Goal: Task Accomplishment & Management: Use online tool/utility

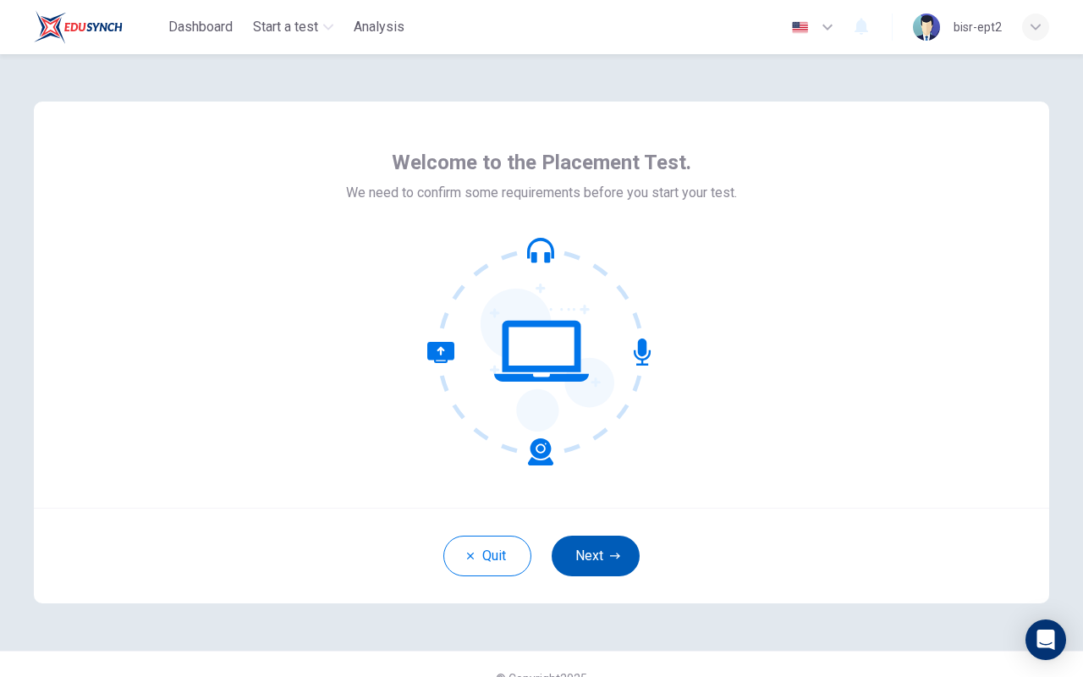
click at [589, 543] on button "Next" at bounding box center [596, 556] width 88 height 41
click at [599, 559] on button "Next" at bounding box center [596, 556] width 88 height 41
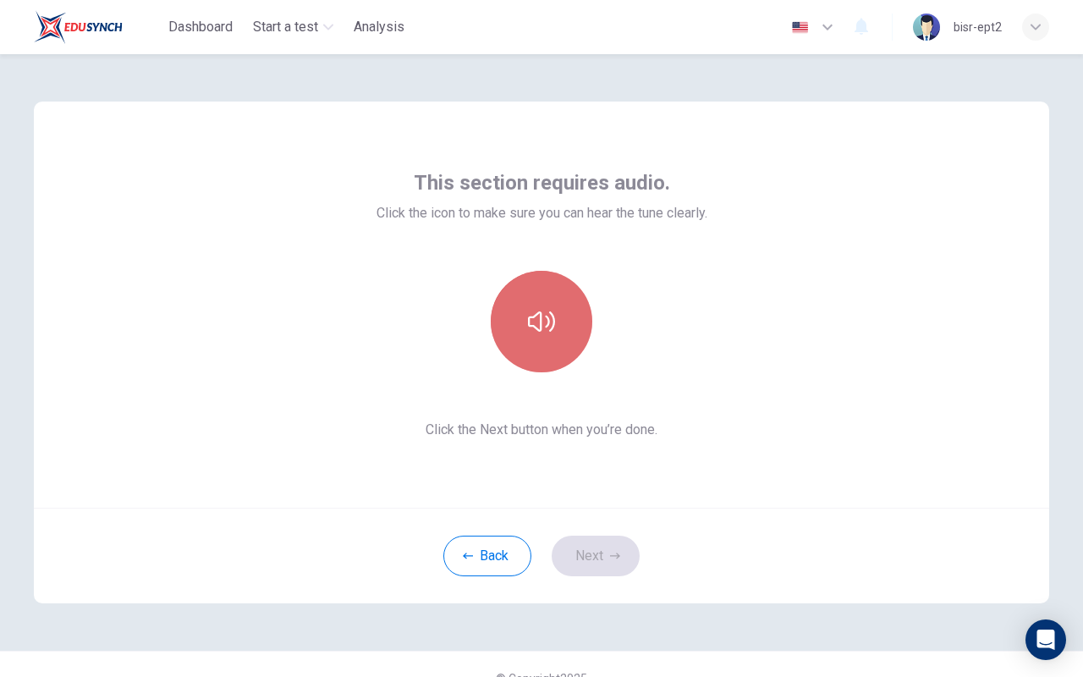
click at [563, 330] on button "button" at bounding box center [542, 322] width 102 height 102
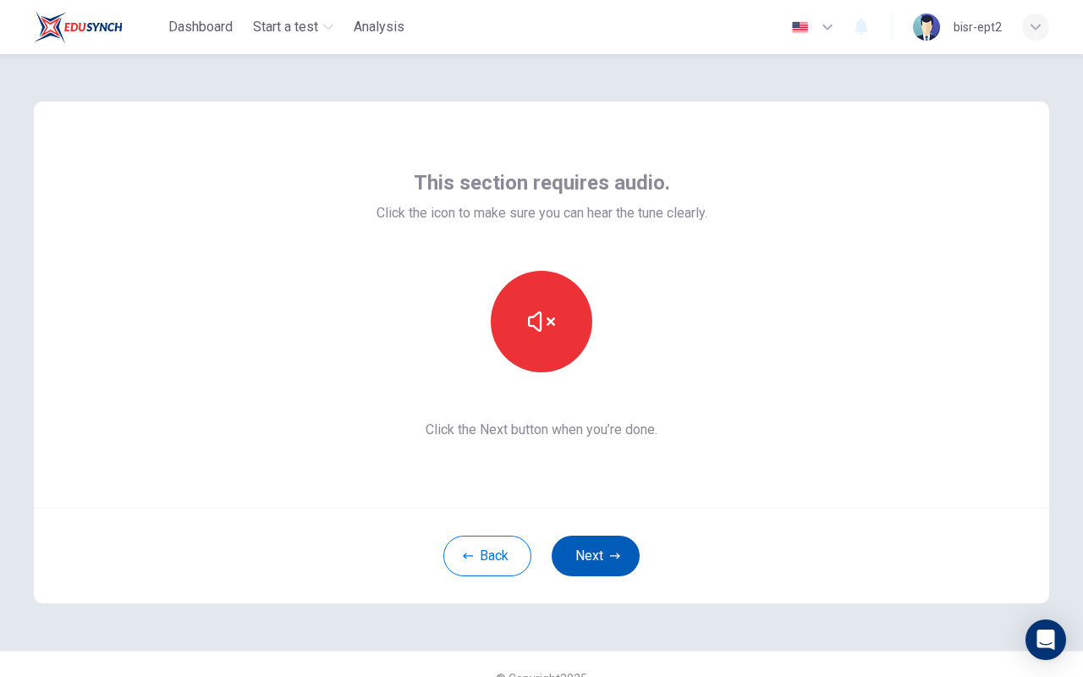
click at [602, 558] on button "Next" at bounding box center [596, 556] width 88 height 41
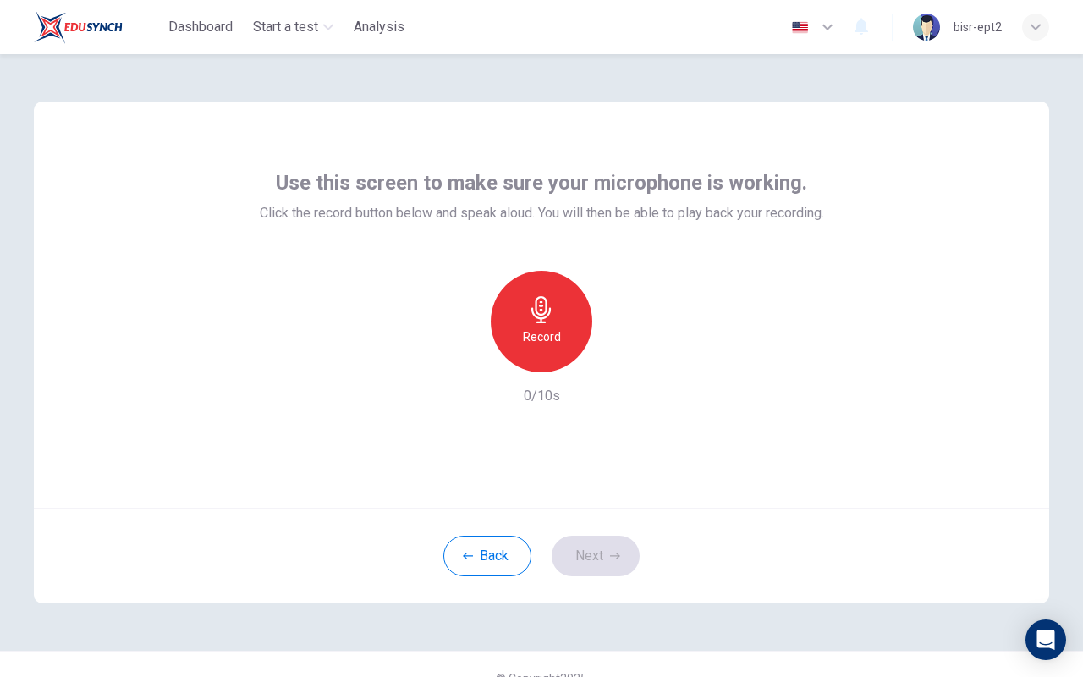
click at [540, 313] on icon "button" at bounding box center [541, 309] width 27 height 27
click at [550, 310] on icon "button" at bounding box center [540, 309] width 19 height 27
click at [610, 566] on button "Next" at bounding box center [596, 556] width 88 height 41
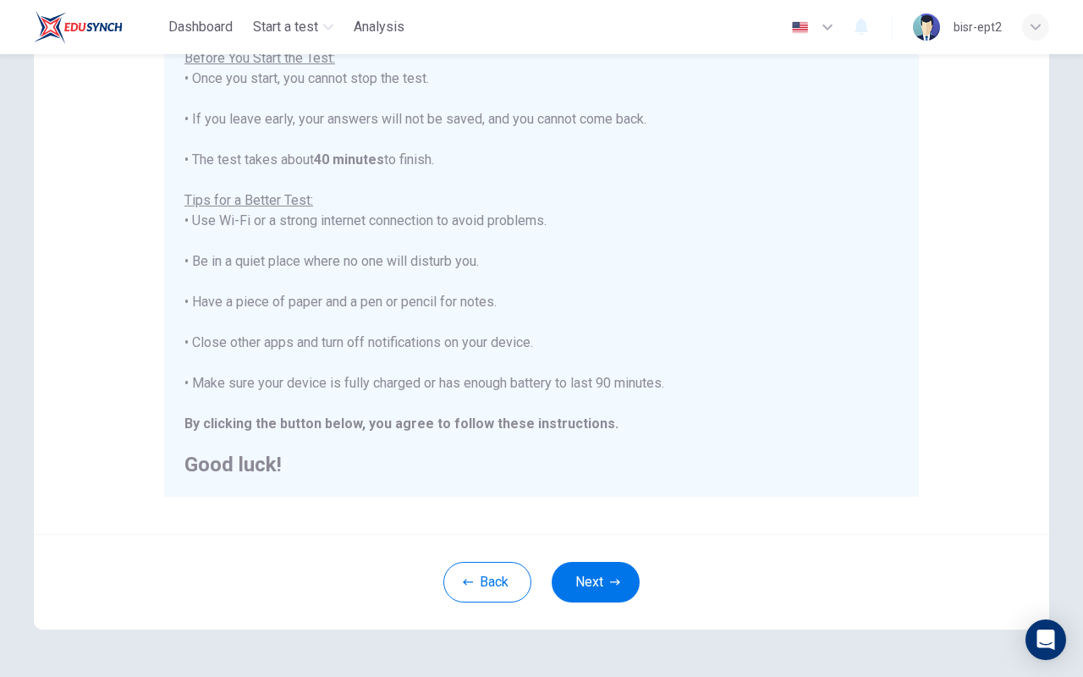
scroll to position [208, 0]
click at [581, 583] on button "Next" at bounding box center [596, 583] width 88 height 41
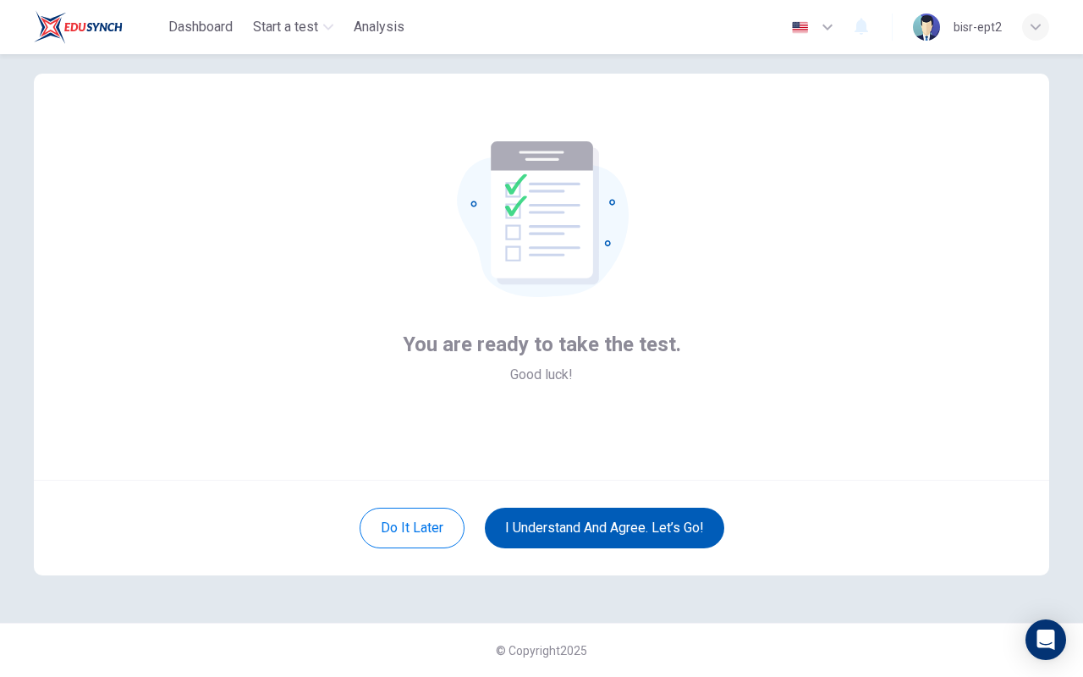
scroll to position [28, 0]
click at [544, 527] on button "I understand and agree. Let’s go!" at bounding box center [604, 528] width 239 height 41
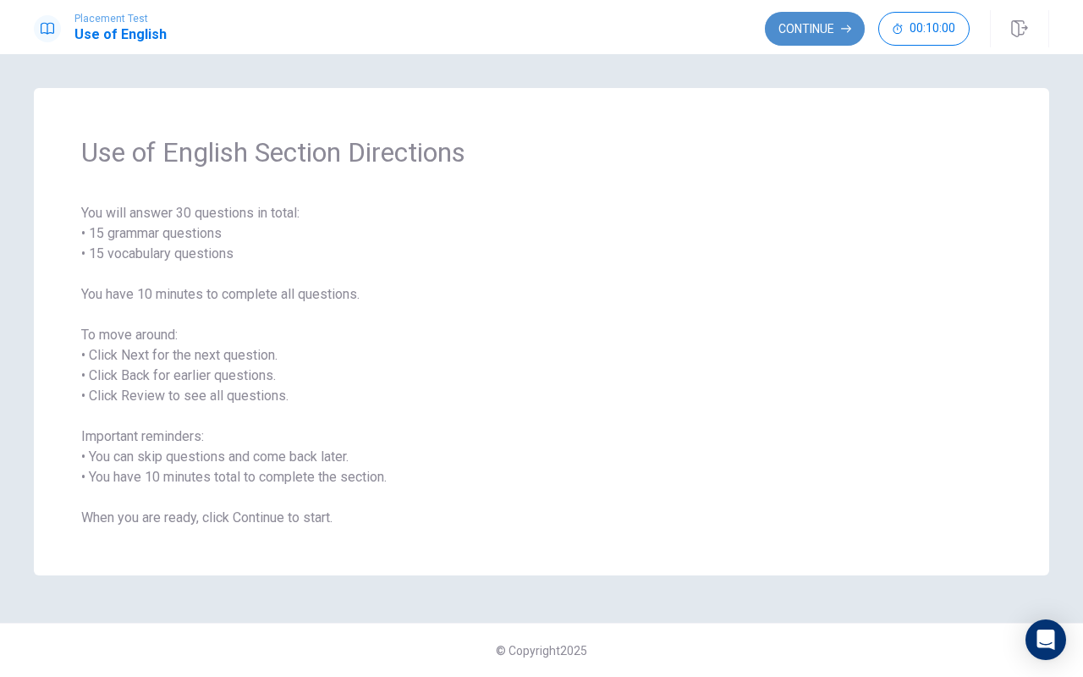
click at [783, 34] on button "Continue" at bounding box center [815, 29] width 100 height 34
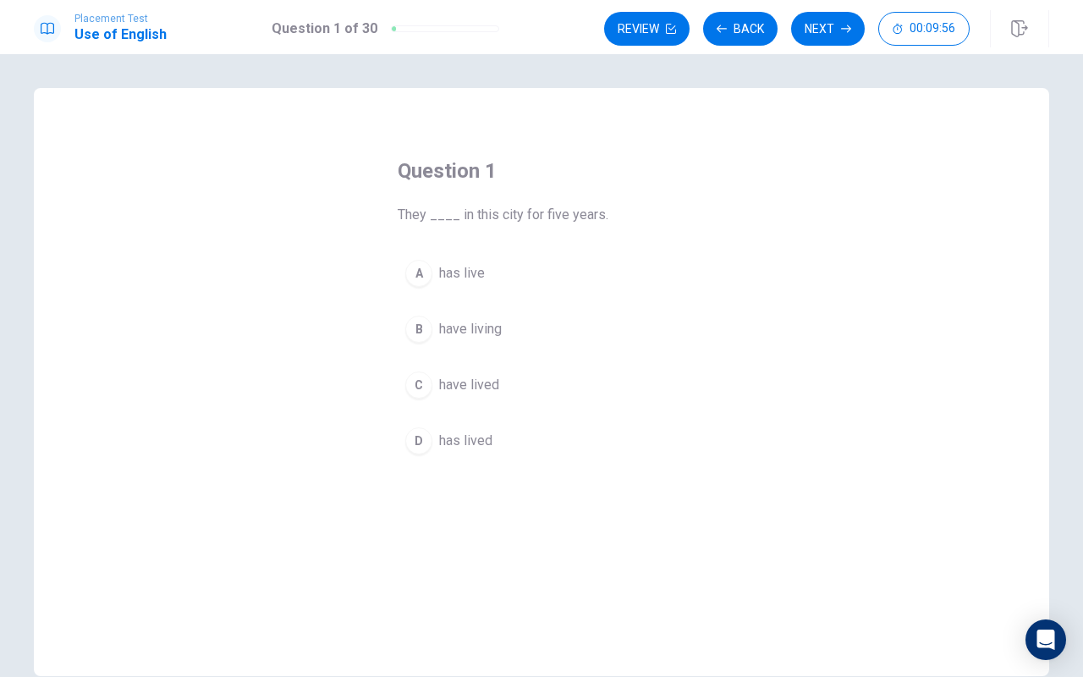
click at [420, 385] on div "C" at bounding box center [418, 384] width 27 height 27
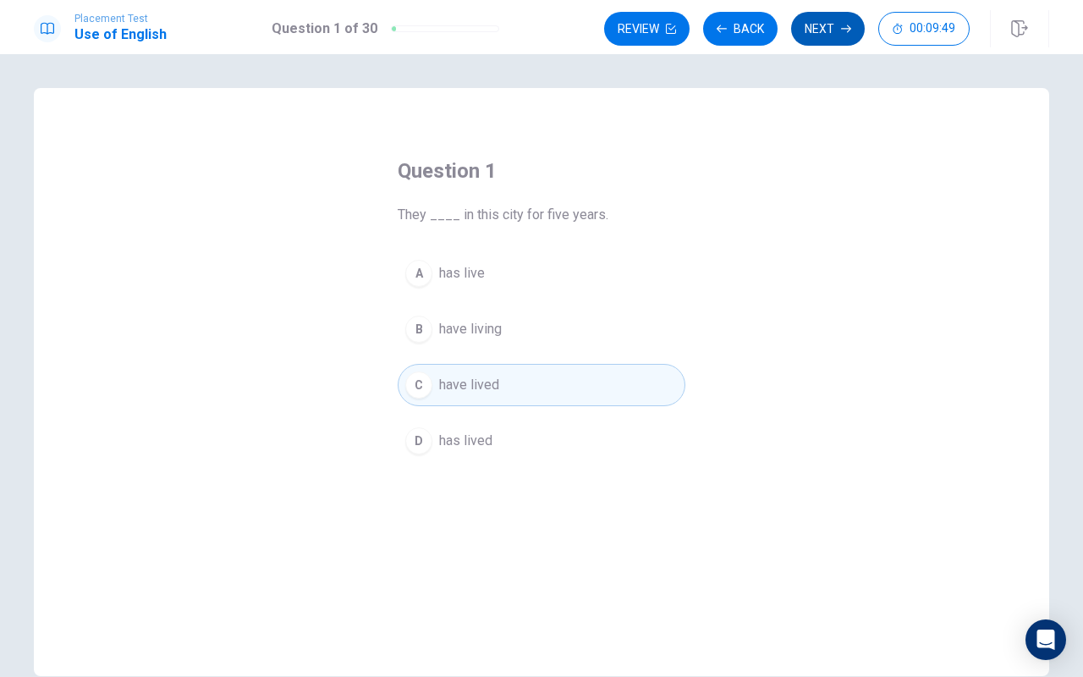
click at [827, 29] on button "Next" at bounding box center [828, 29] width 74 height 34
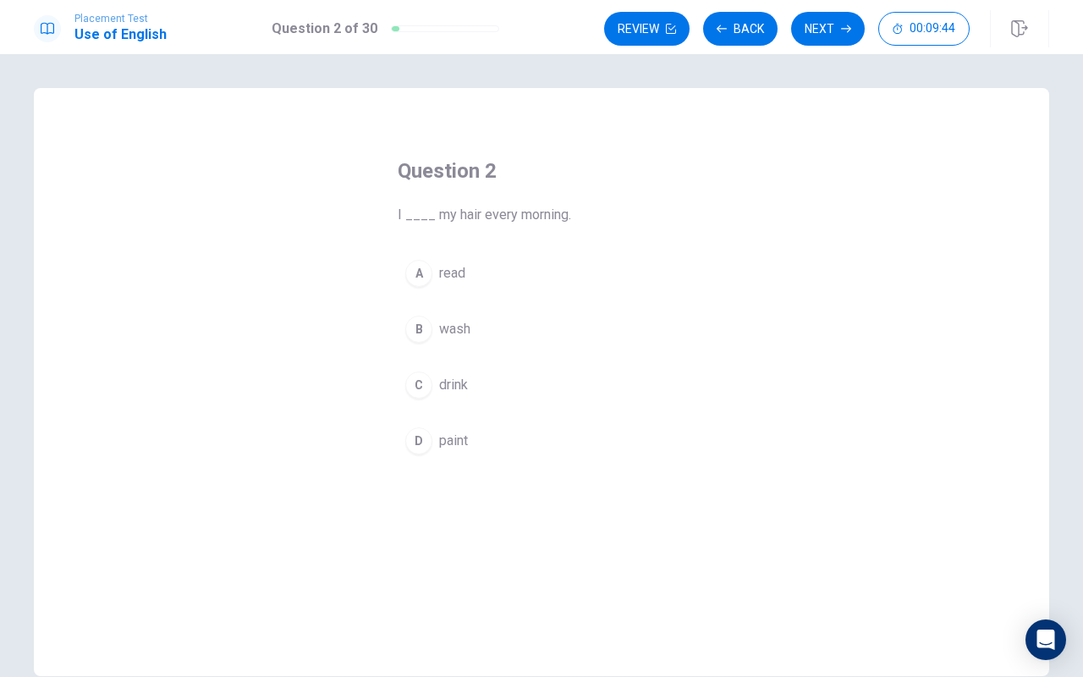
click at [415, 328] on div "B" at bounding box center [418, 329] width 27 height 27
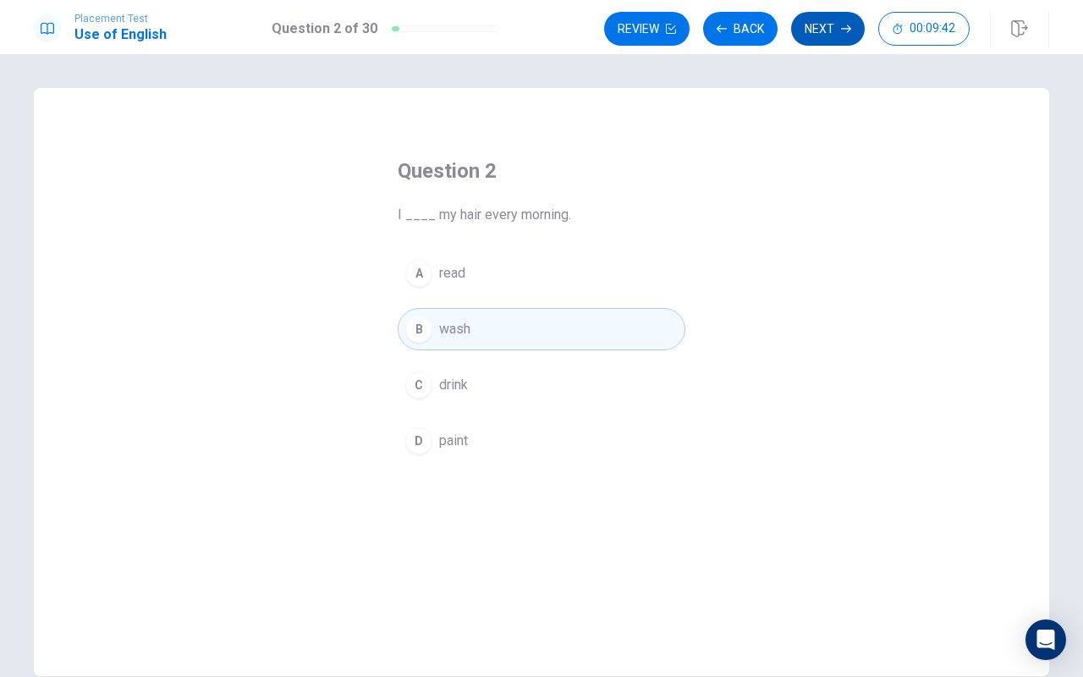
click at [809, 30] on button "Next" at bounding box center [828, 29] width 74 height 34
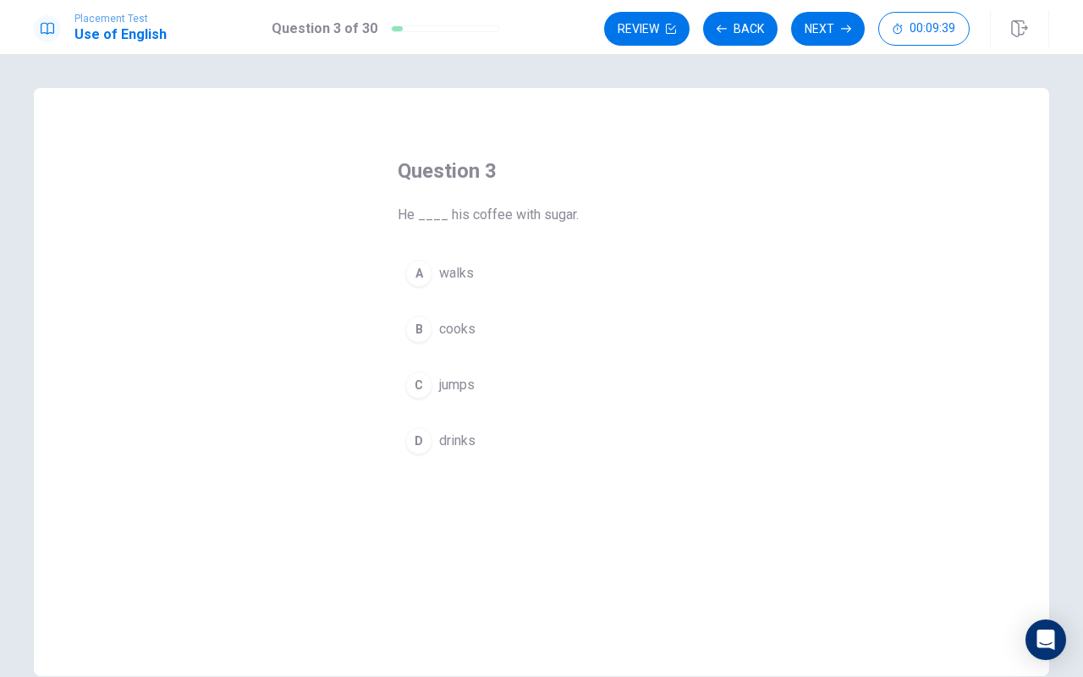
click at [418, 445] on div "D" at bounding box center [418, 440] width 27 height 27
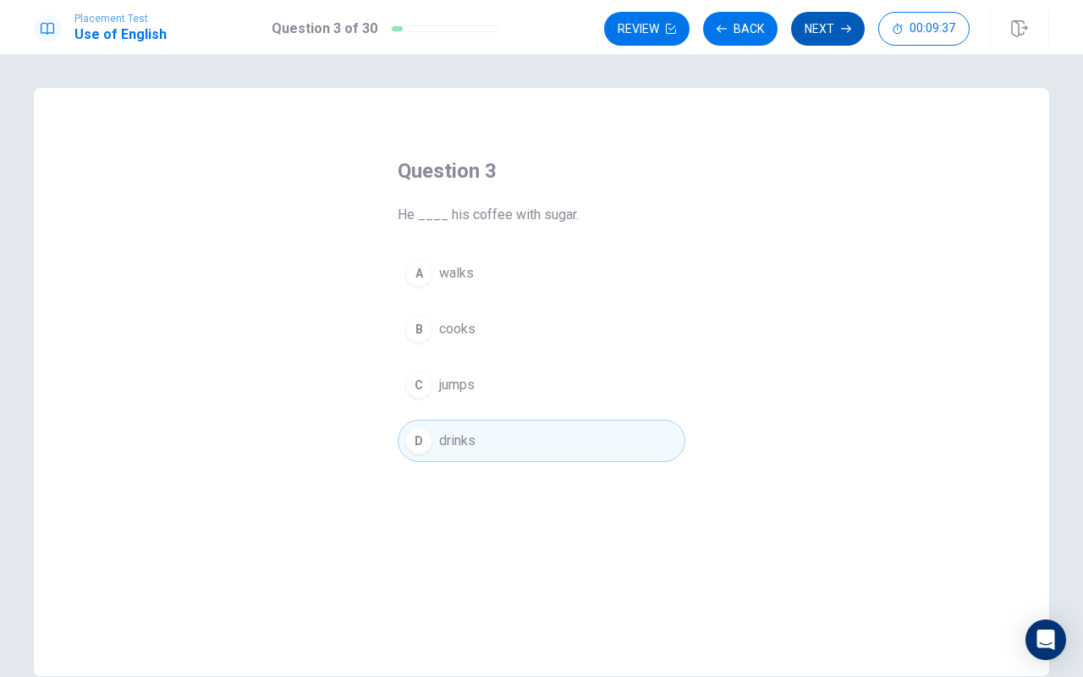
click at [851, 36] on button "Next" at bounding box center [828, 29] width 74 height 34
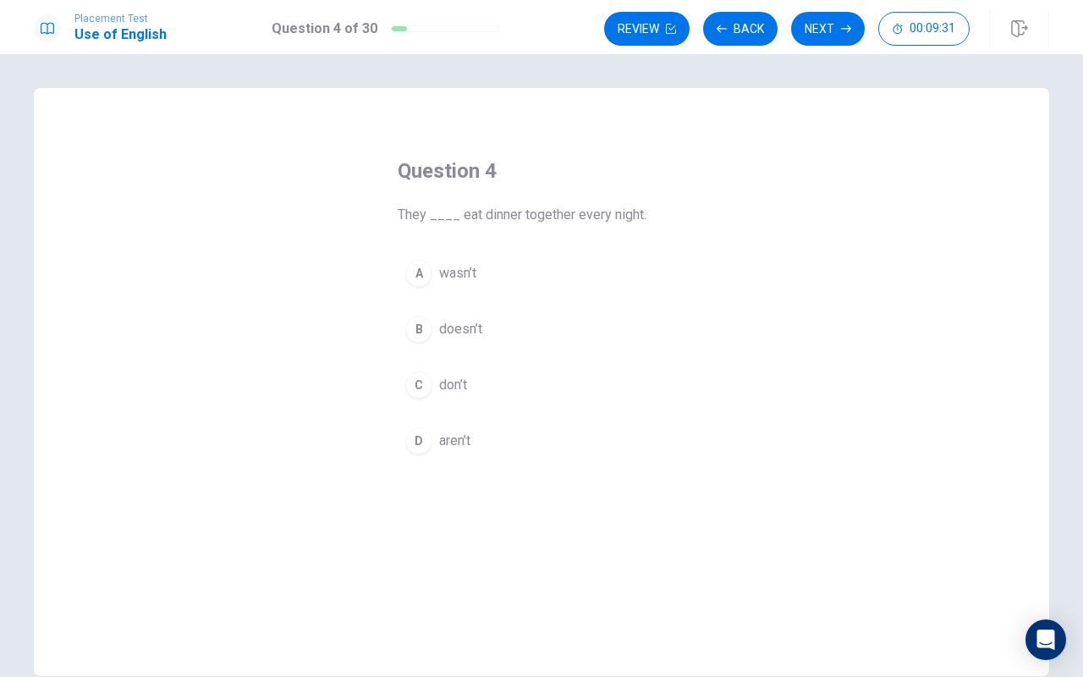
click at [426, 388] on div "C" at bounding box center [418, 384] width 27 height 27
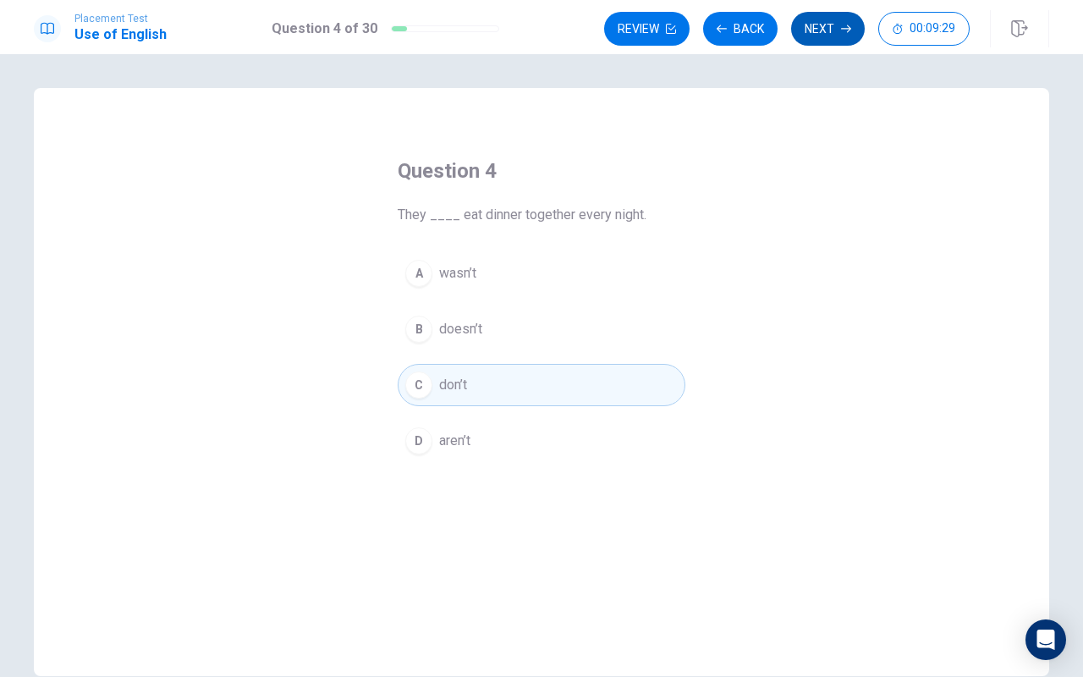
click at [827, 35] on button "Next" at bounding box center [828, 29] width 74 height 34
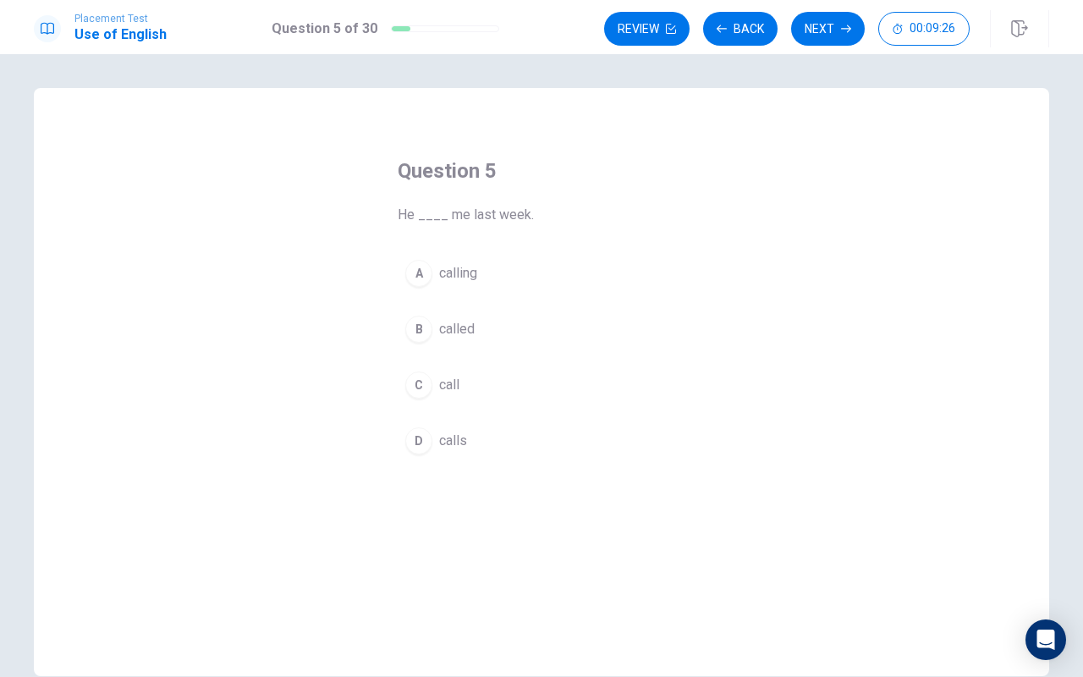
click at [426, 331] on div "B" at bounding box center [418, 329] width 27 height 27
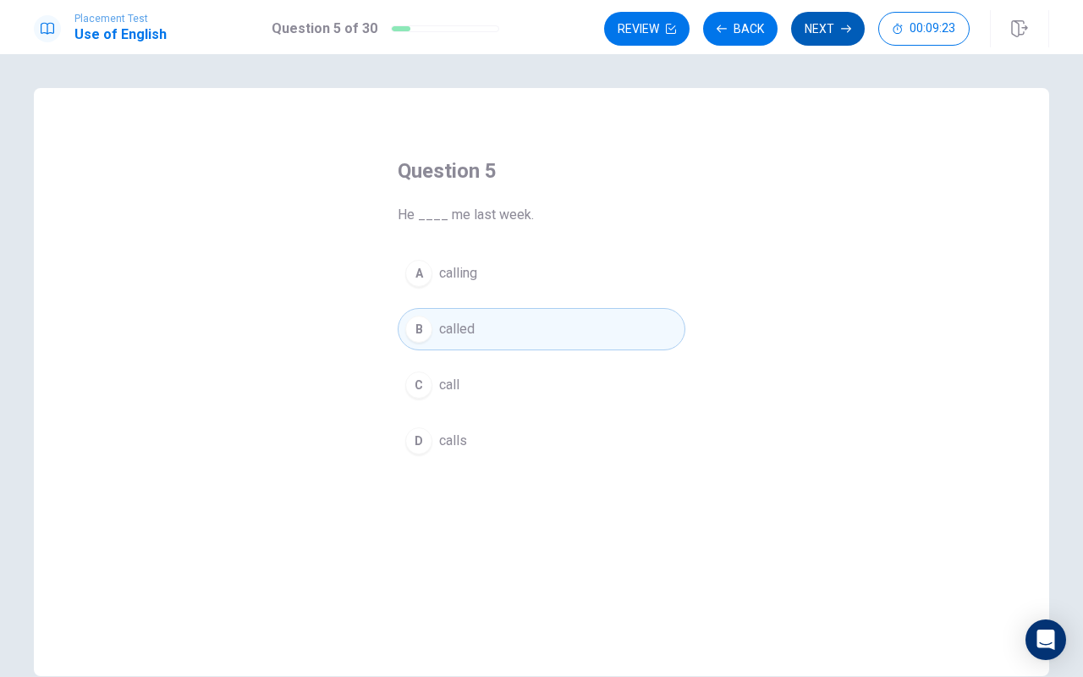
click at [804, 30] on button "Next" at bounding box center [828, 29] width 74 height 34
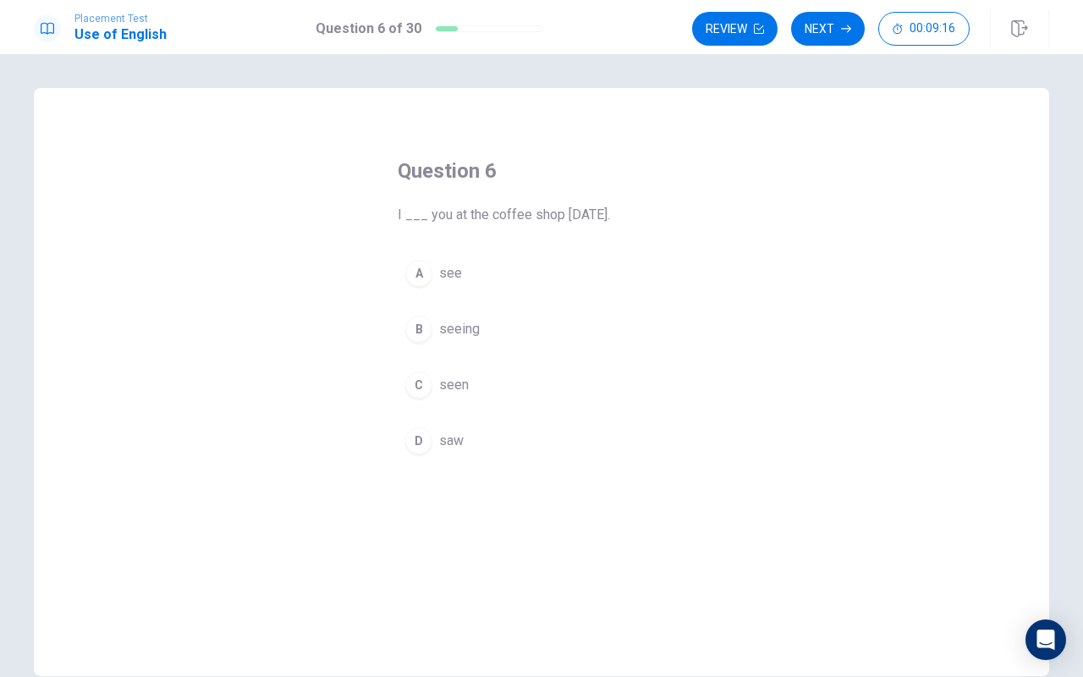
click at [423, 435] on div "D" at bounding box center [418, 440] width 27 height 27
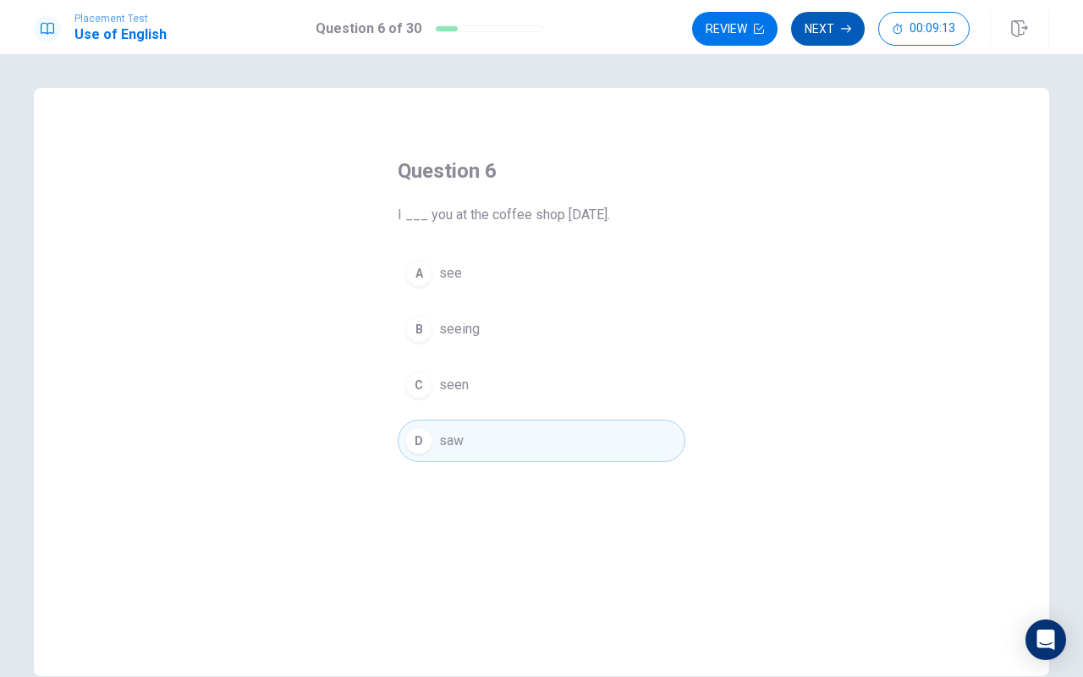
click at [819, 37] on button "Next" at bounding box center [828, 29] width 74 height 34
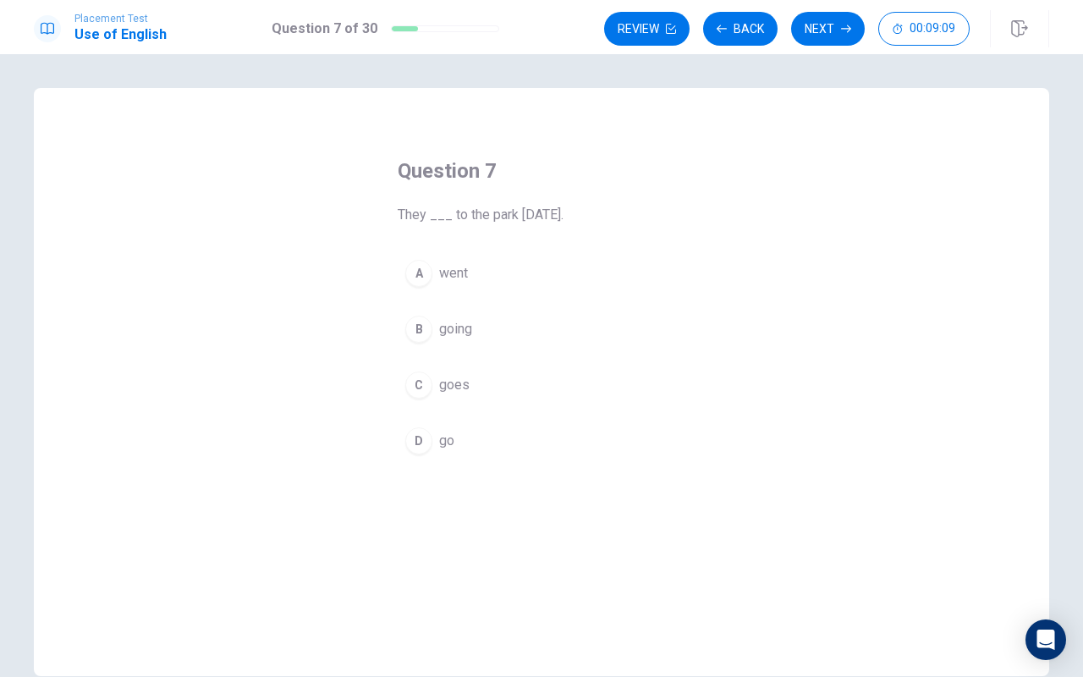
click at [431, 270] on div "A" at bounding box center [418, 273] width 27 height 27
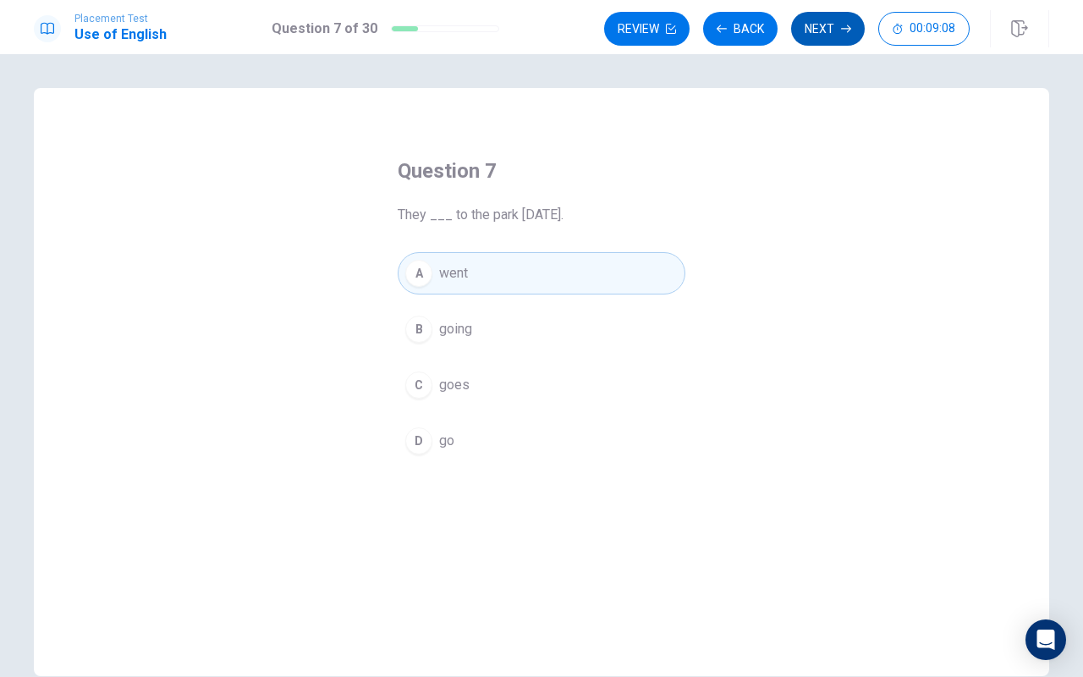
click at [821, 33] on button "Next" at bounding box center [828, 29] width 74 height 34
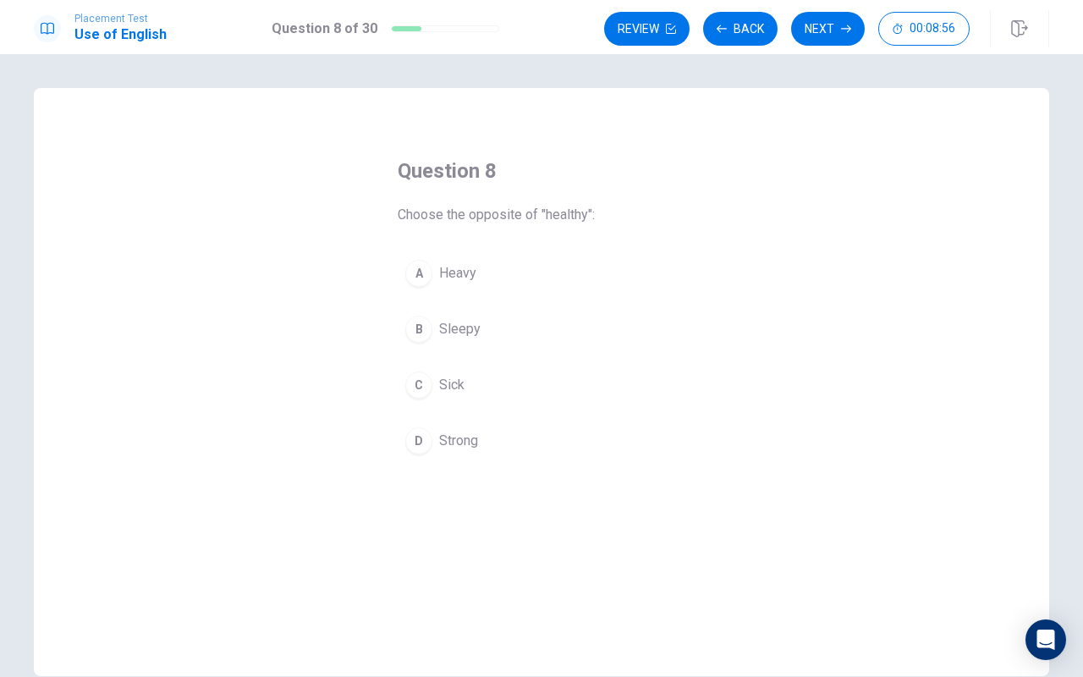
click at [422, 385] on div "C" at bounding box center [418, 384] width 27 height 27
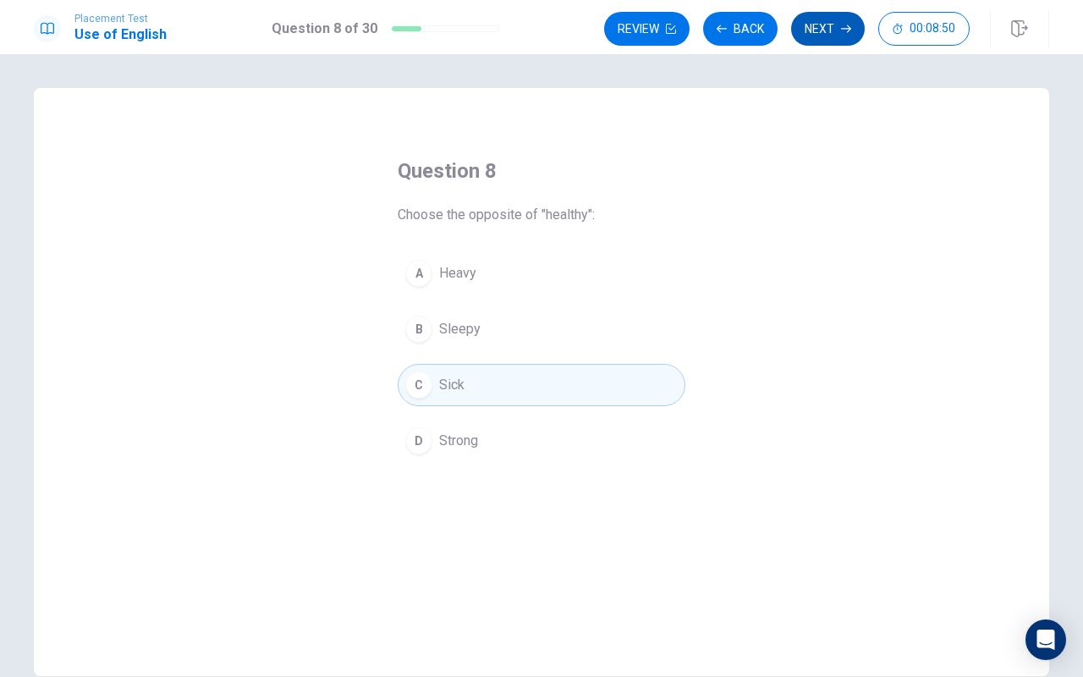
click at [835, 29] on button "Next" at bounding box center [828, 29] width 74 height 34
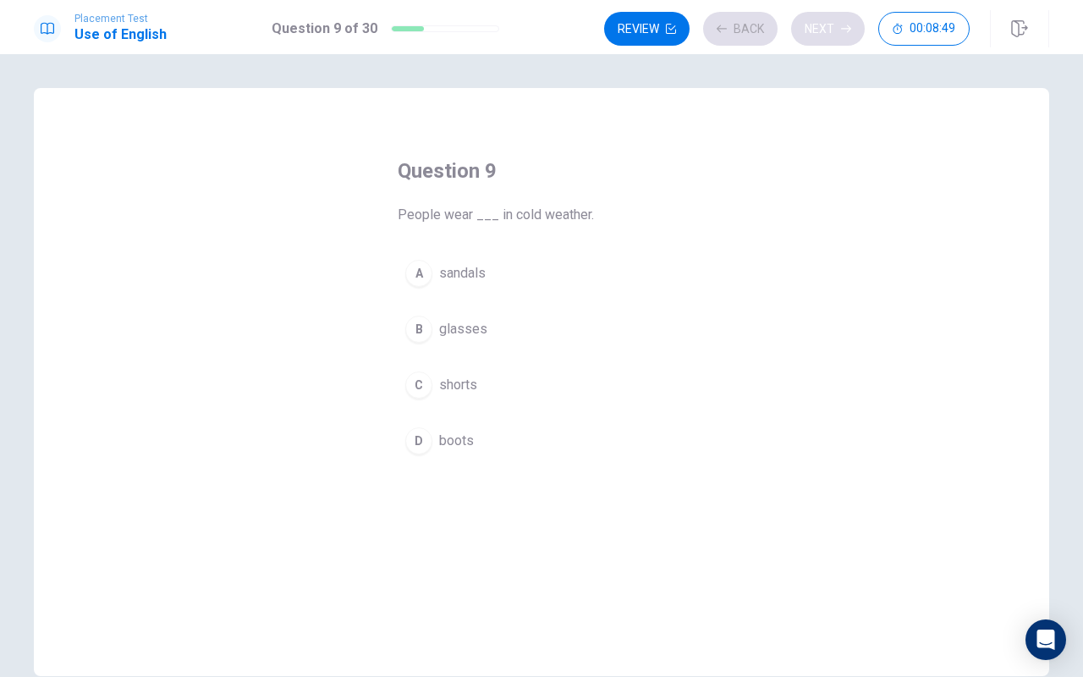
click at [835, 29] on div "Review Back Next 00:08:49" at bounding box center [786, 29] width 365 height 34
click at [413, 437] on div "D" at bounding box center [418, 440] width 27 height 27
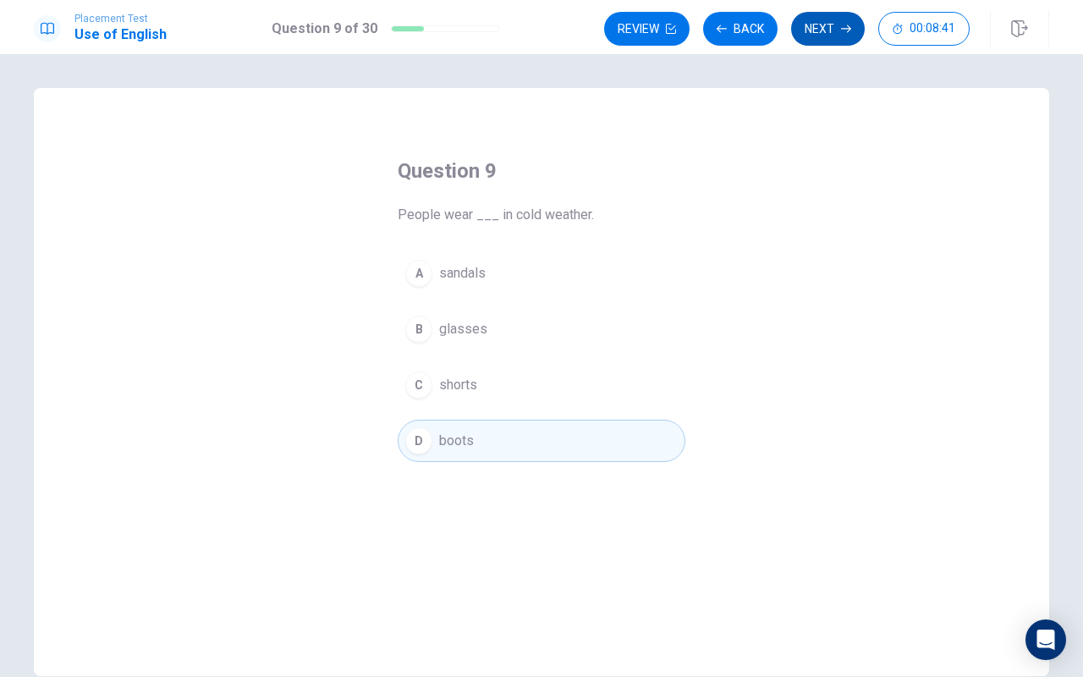
click at [810, 25] on button "Next" at bounding box center [828, 29] width 74 height 34
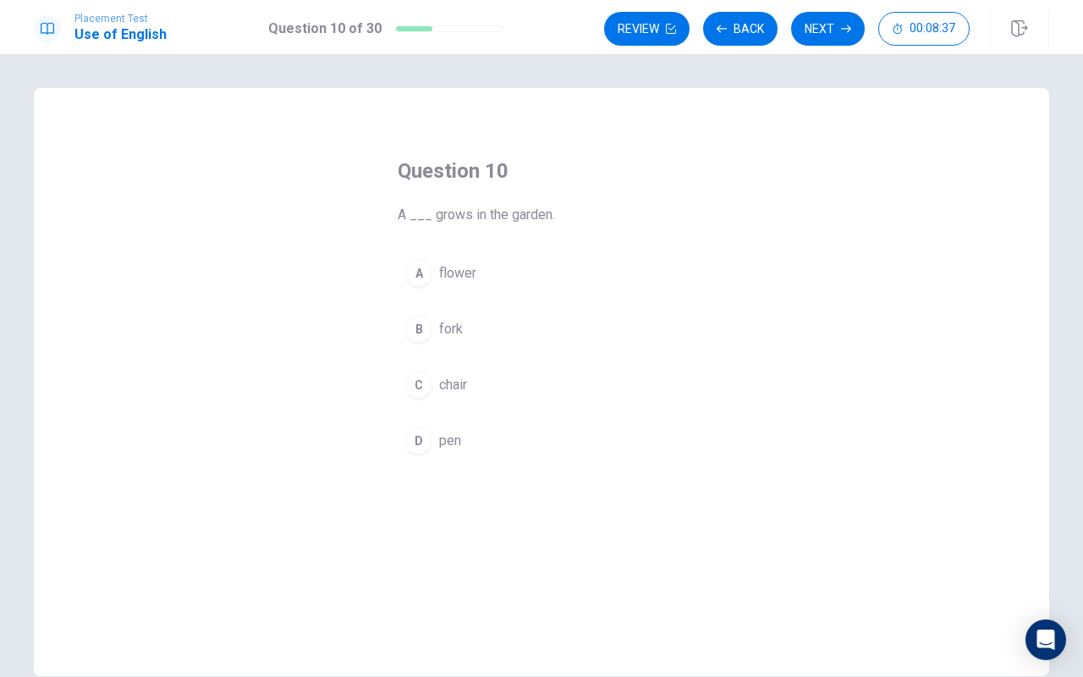
click at [420, 266] on div "A" at bounding box center [418, 273] width 27 height 27
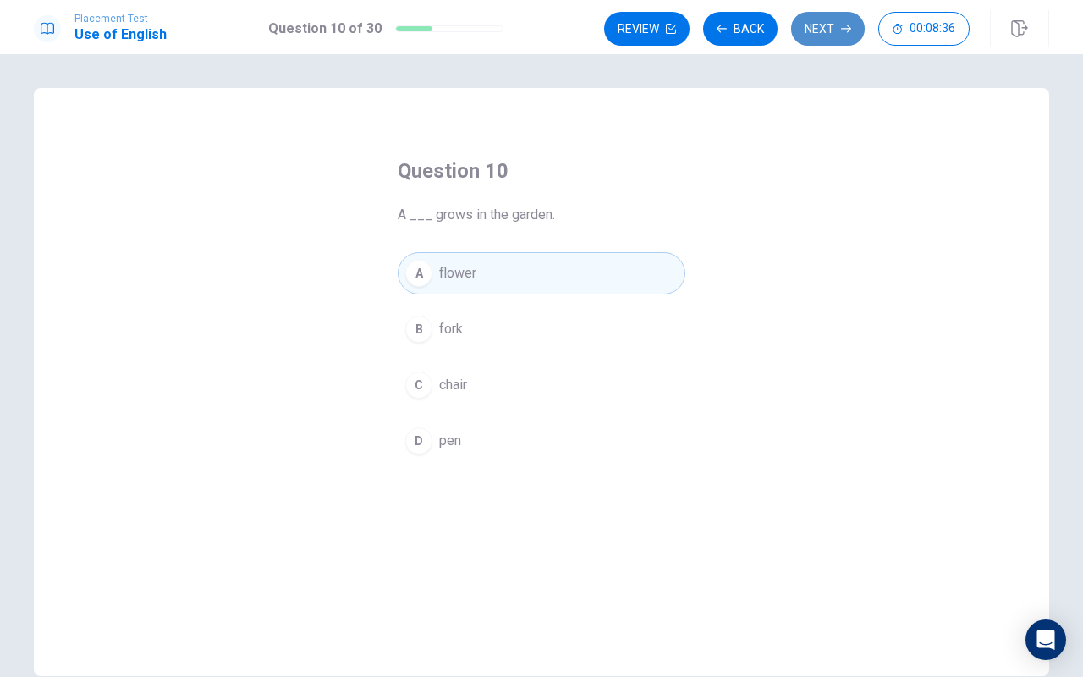
click at [813, 31] on button "Next" at bounding box center [828, 29] width 74 height 34
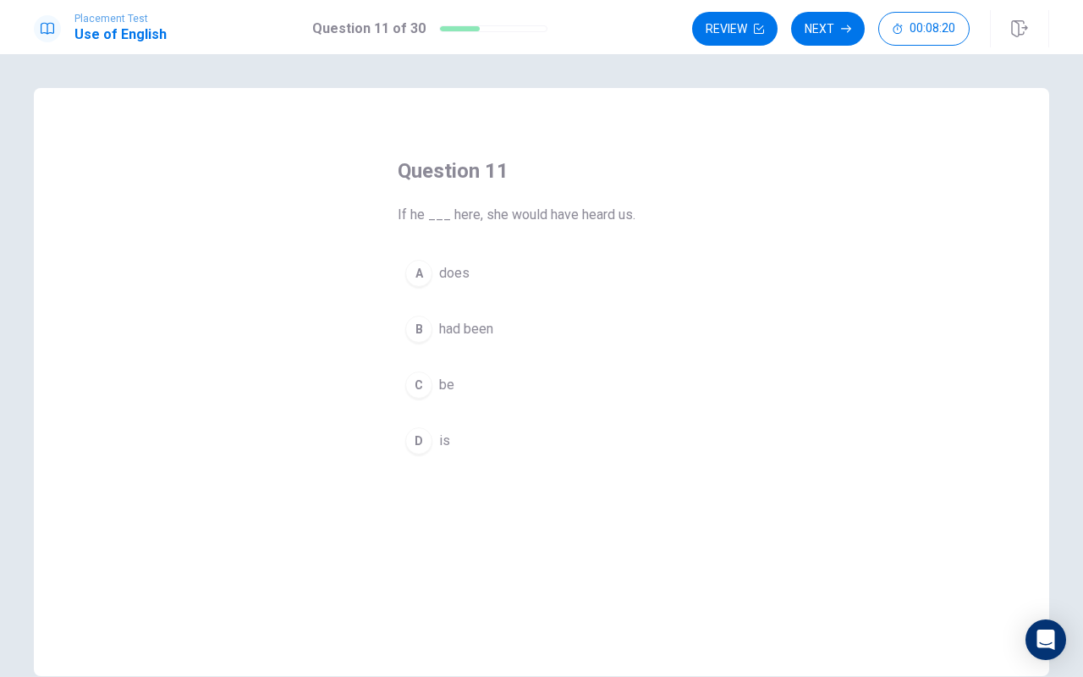
click at [423, 332] on div "B" at bounding box center [418, 329] width 27 height 27
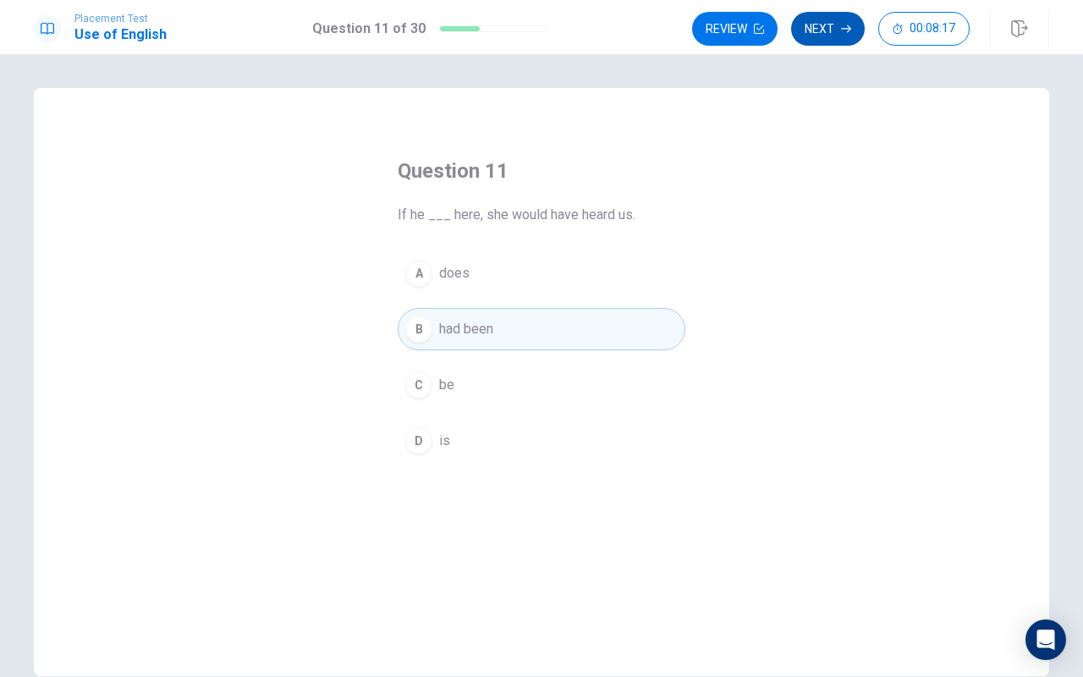
click at [818, 25] on button "Next" at bounding box center [828, 29] width 74 height 34
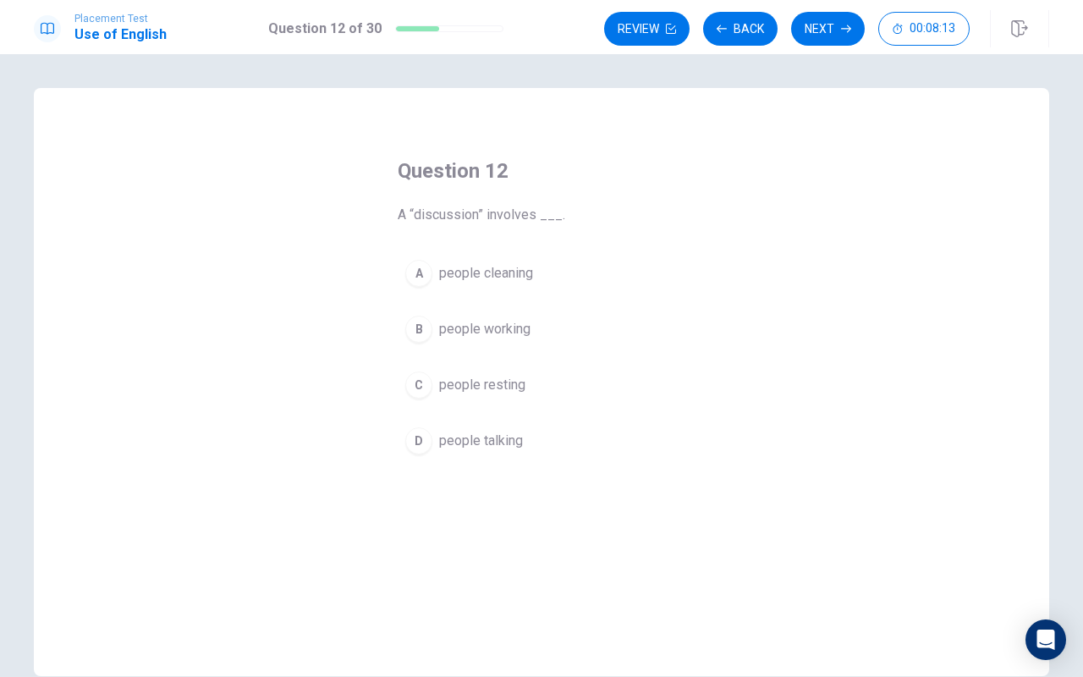
click at [420, 442] on div "D" at bounding box center [418, 440] width 27 height 27
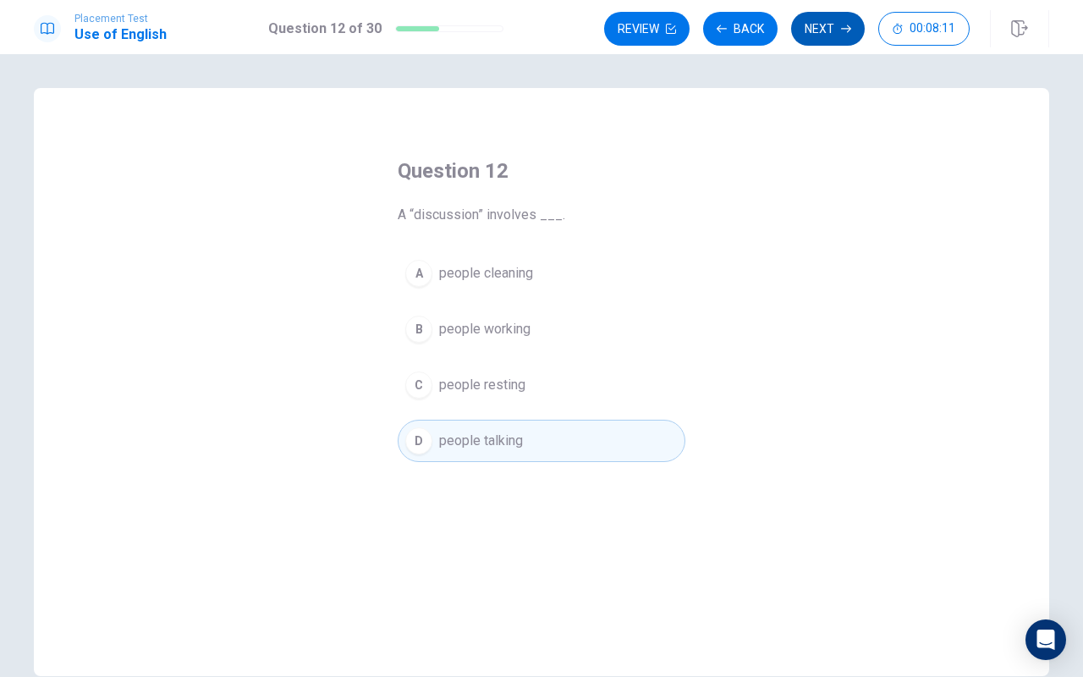
click at [821, 33] on button "Next" at bounding box center [828, 29] width 74 height 34
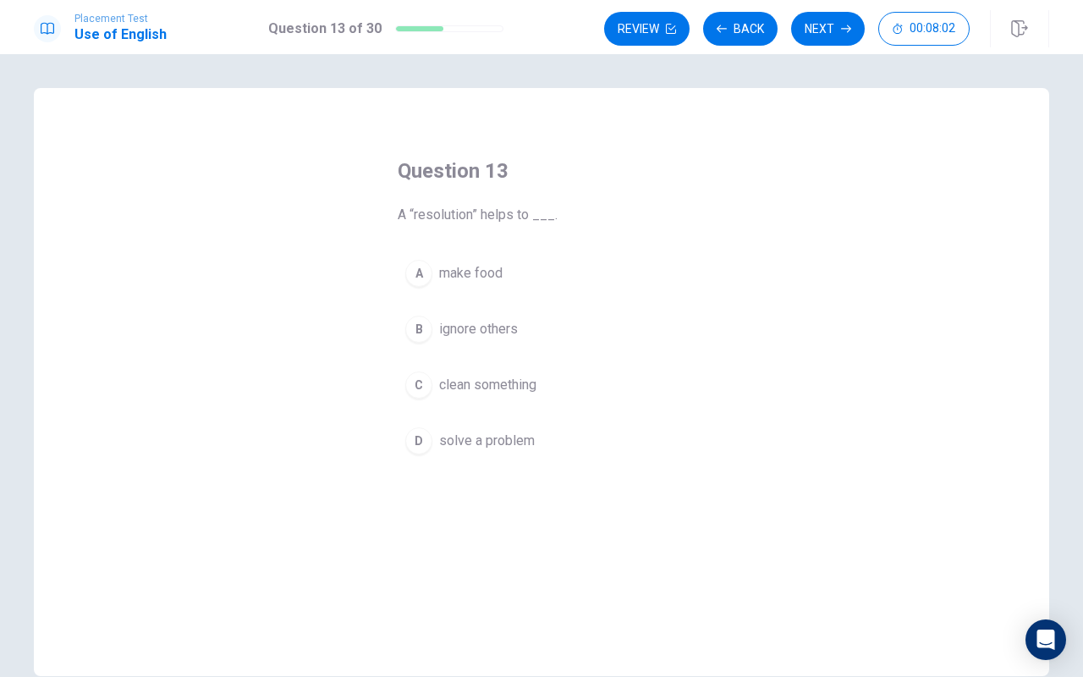
click at [419, 443] on div "D" at bounding box center [418, 440] width 27 height 27
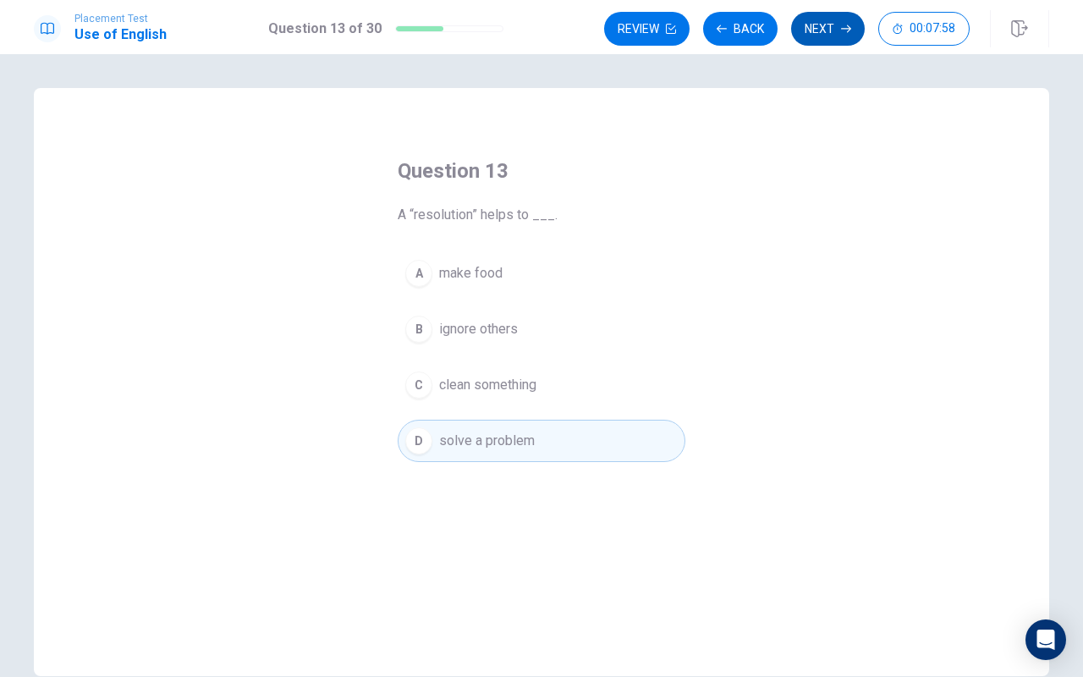
click at [813, 32] on button "Next" at bounding box center [828, 29] width 74 height 34
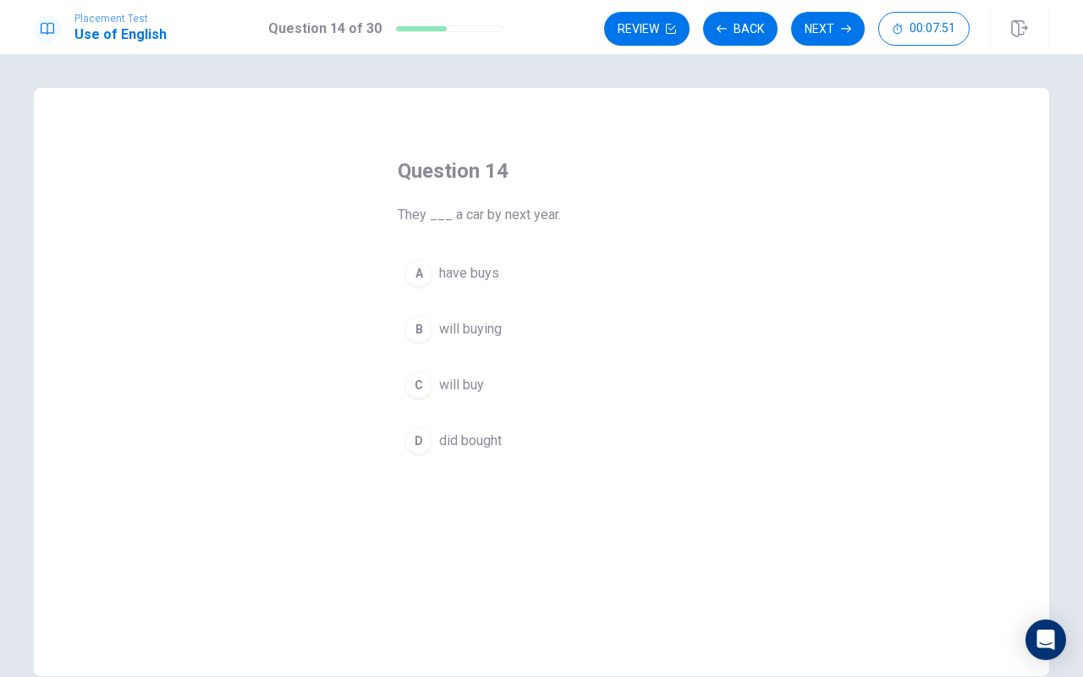
click at [431, 377] on button "C will buy" at bounding box center [542, 385] width 288 height 42
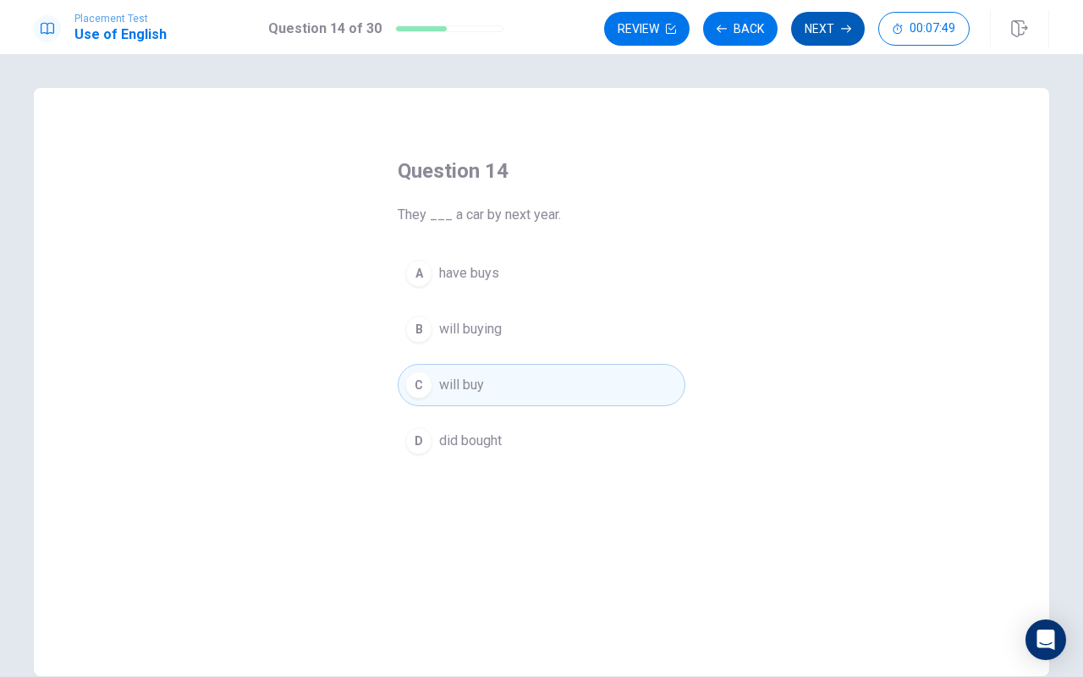
click at [837, 37] on button "Next" at bounding box center [828, 29] width 74 height 34
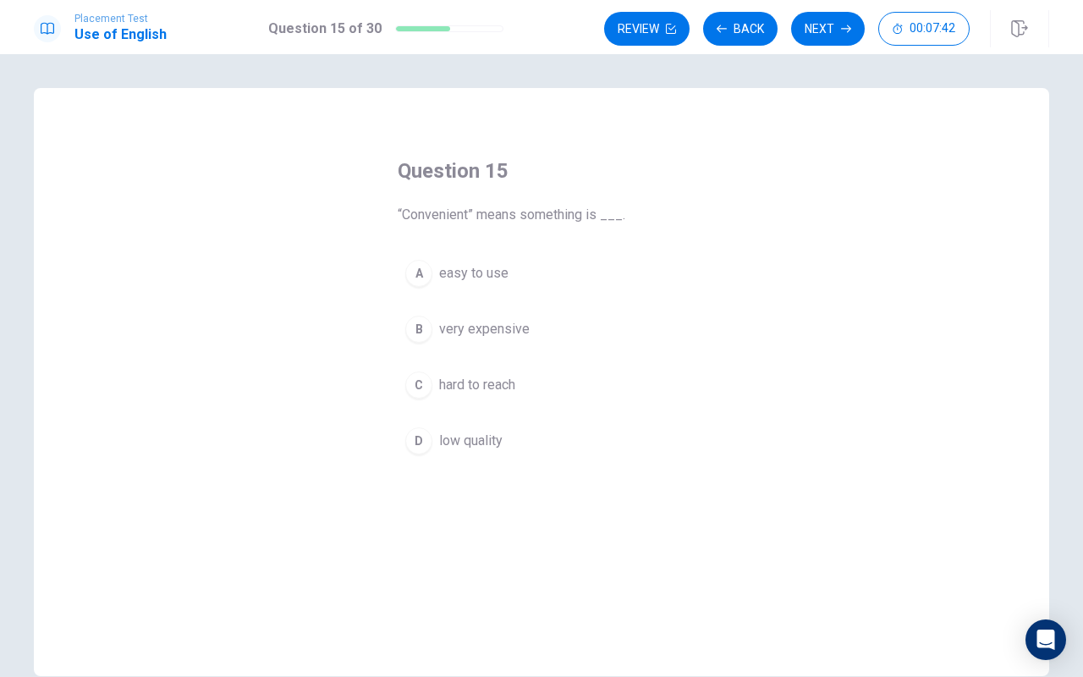
click at [431, 272] on div "A" at bounding box center [418, 273] width 27 height 27
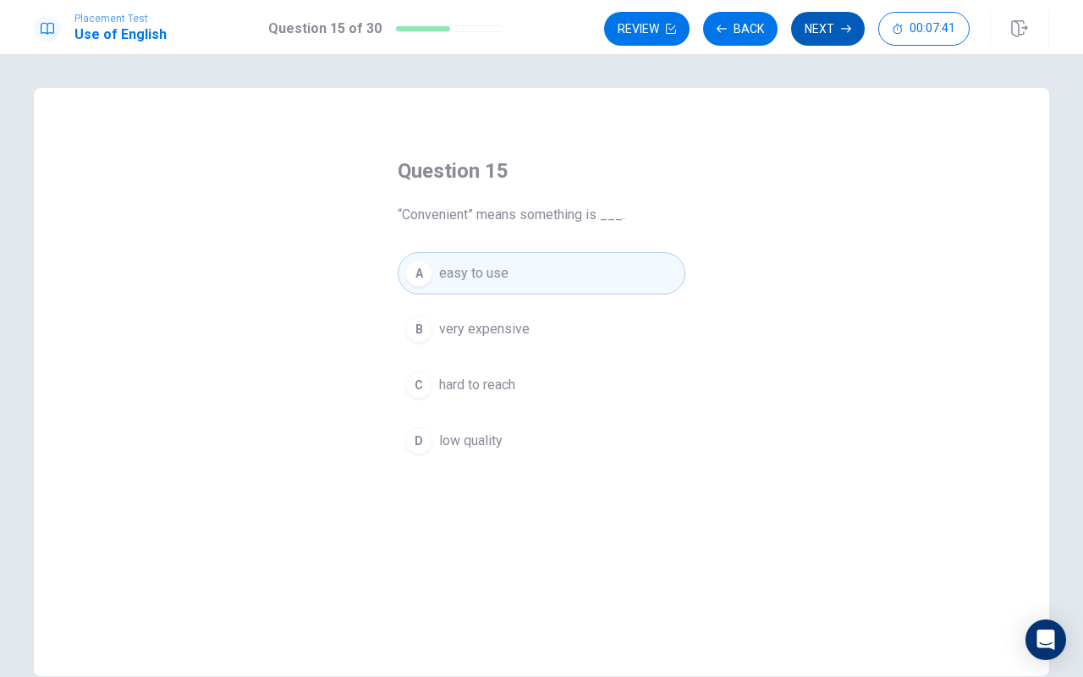
click at [819, 30] on button "Next" at bounding box center [828, 29] width 74 height 34
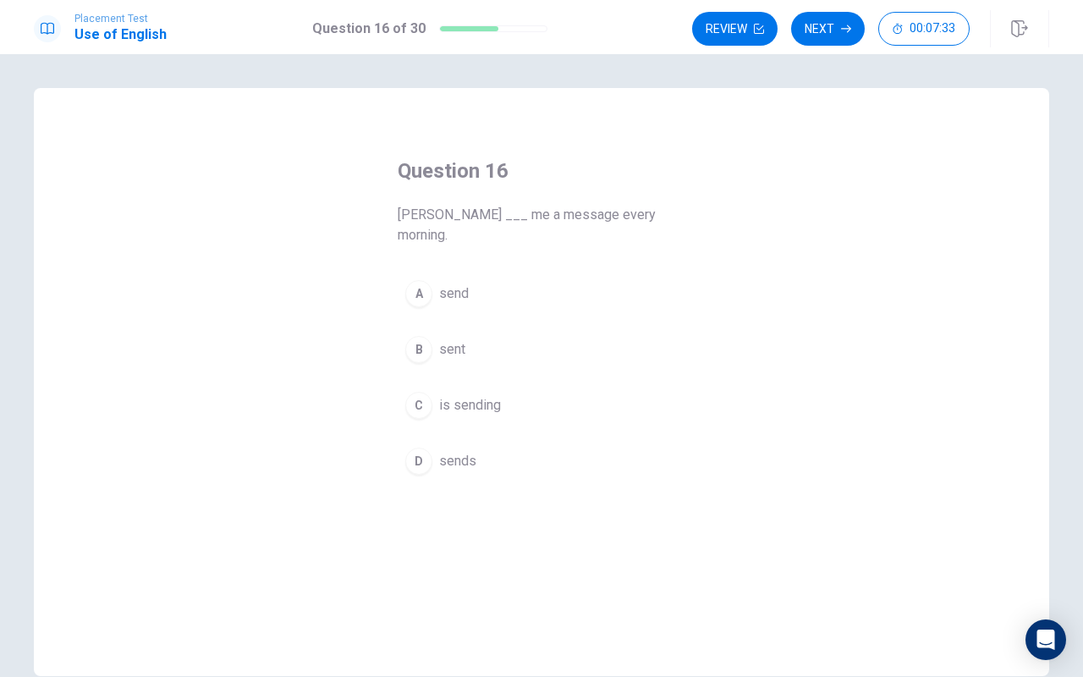
click at [424, 448] on div "D" at bounding box center [418, 461] width 27 height 27
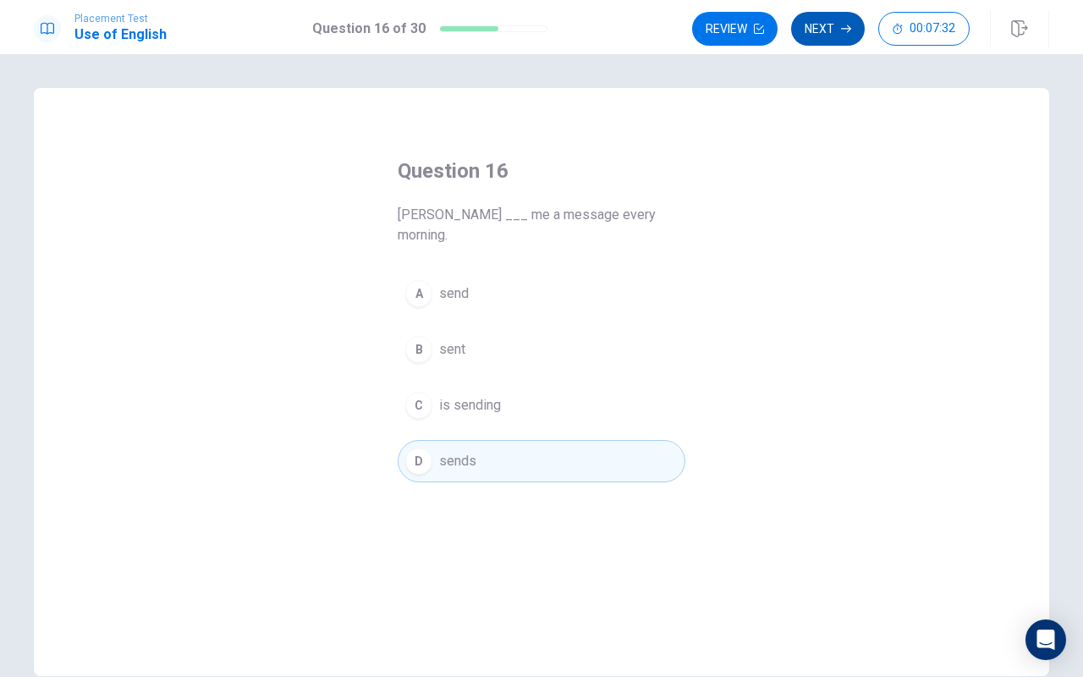
click at [838, 32] on button "Next" at bounding box center [828, 29] width 74 height 34
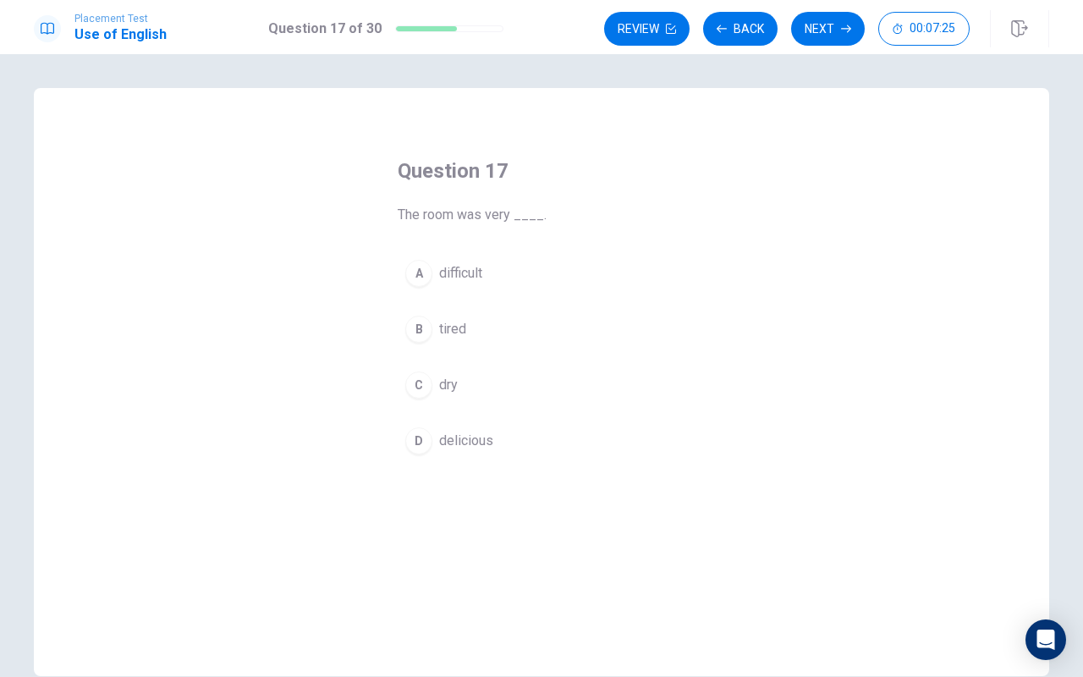
click at [416, 382] on div "C" at bounding box center [418, 384] width 27 height 27
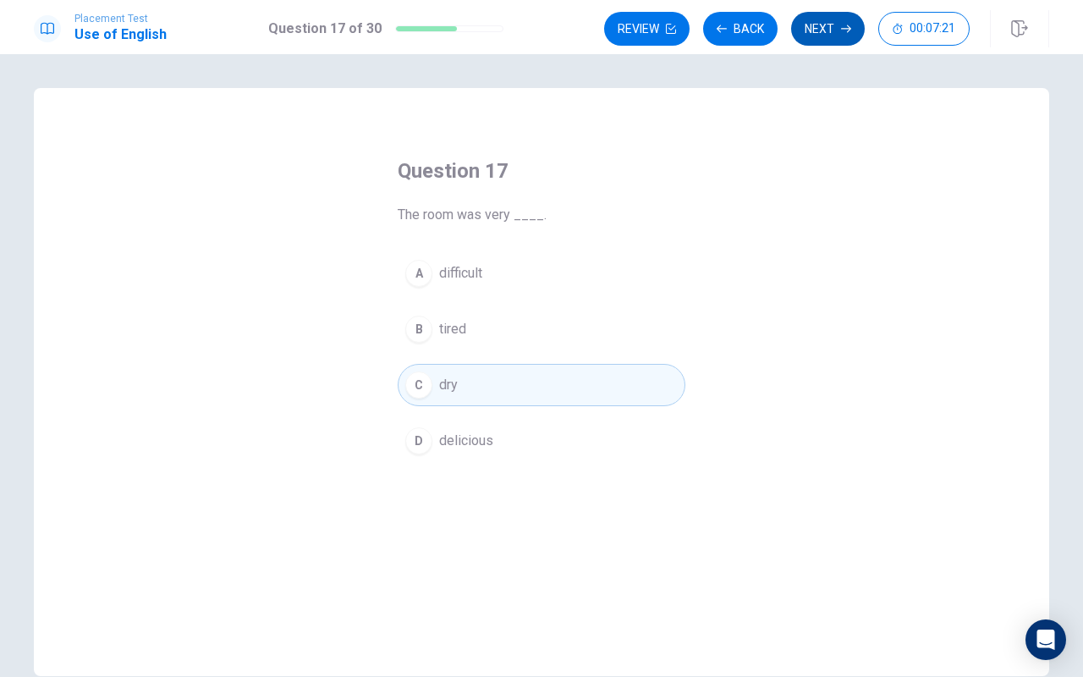
click at [816, 35] on button "Next" at bounding box center [828, 29] width 74 height 34
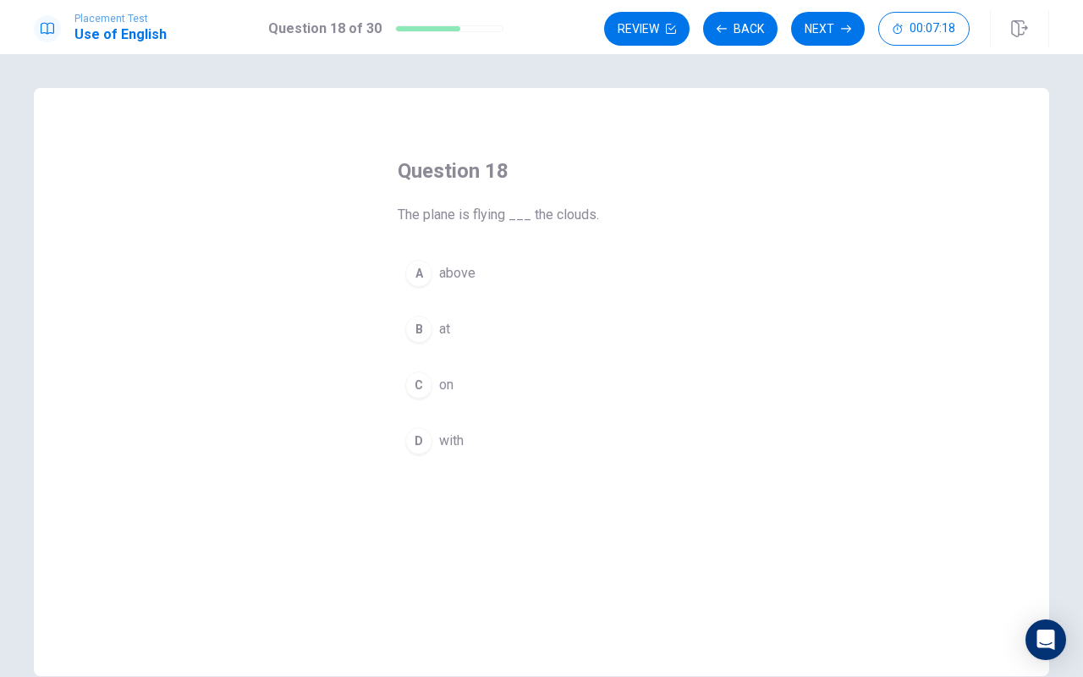
click at [415, 273] on div "A" at bounding box center [418, 273] width 27 height 27
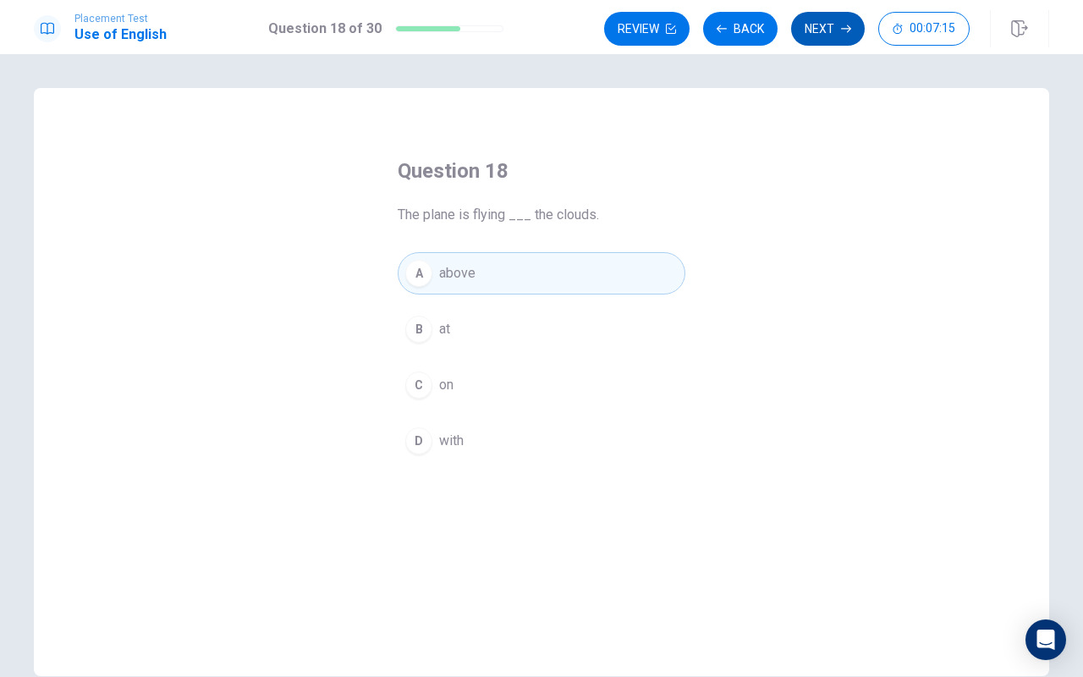
click at [821, 24] on button "Next" at bounding box center [828, 29] width 74 height 34
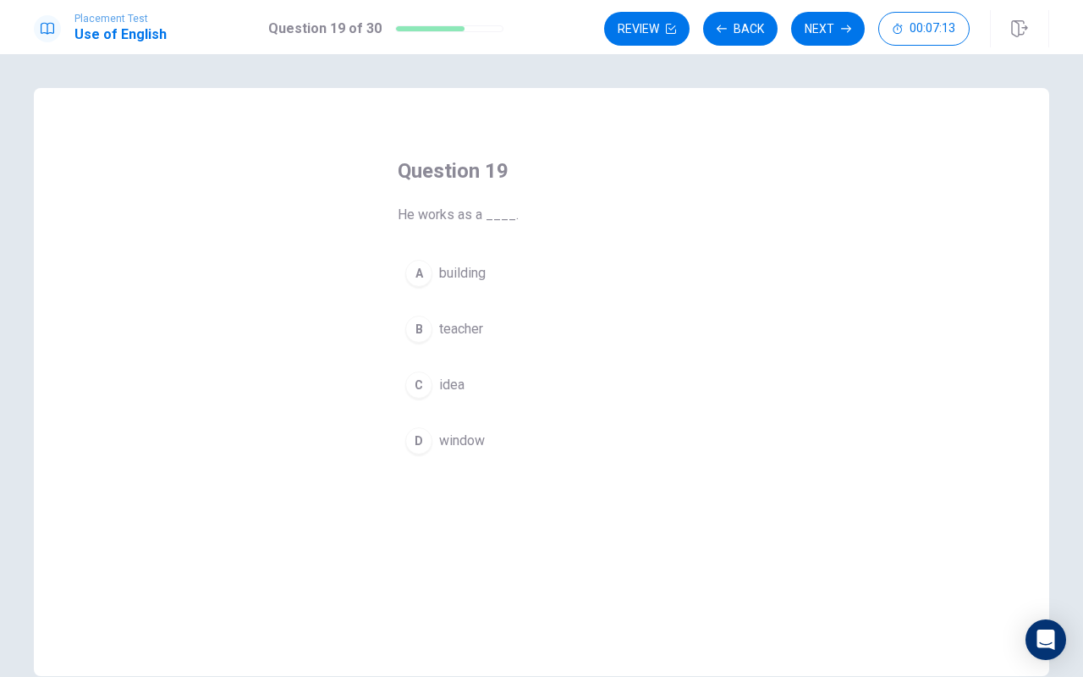
click at [419, 340] on div "B" at bounding box center [418, 329] width 27 height 27
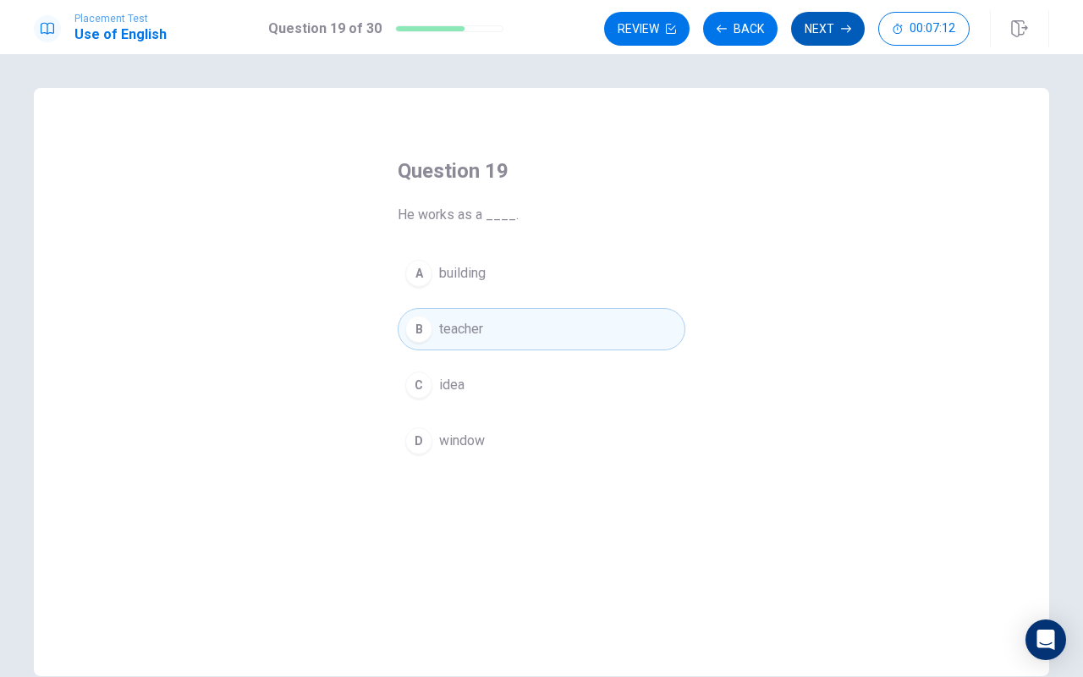
click at [810, 35] on button "Next" at bounding box center [828, 29] width 74 height 34
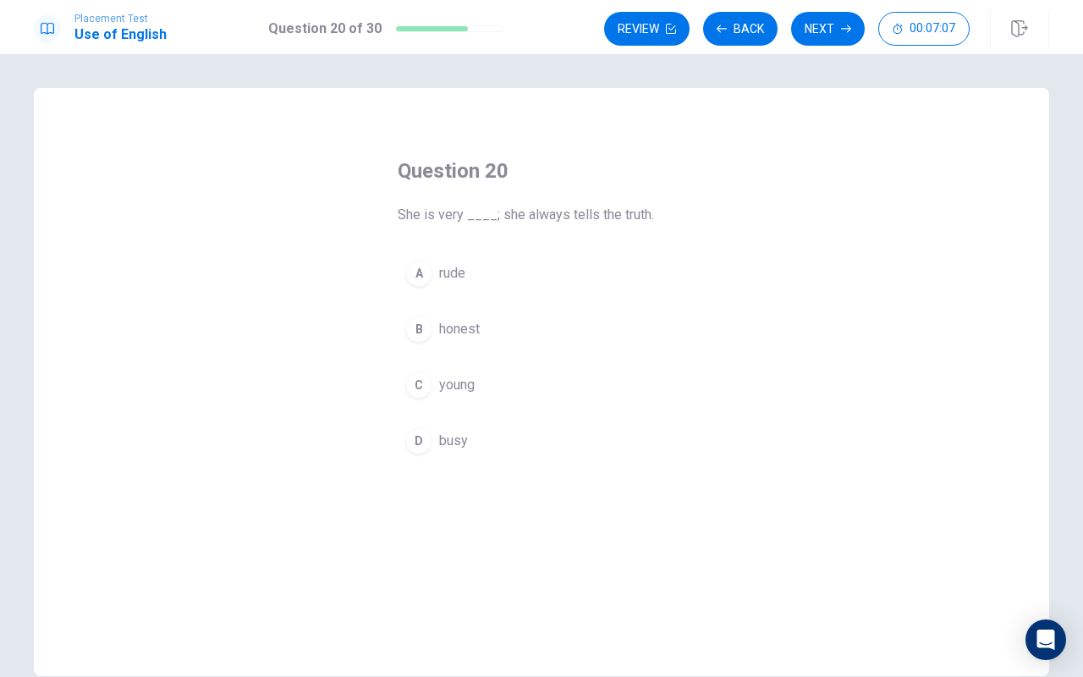
click at [418, 335] on div "B" at bounding box center [418, 329] width 27 height 27
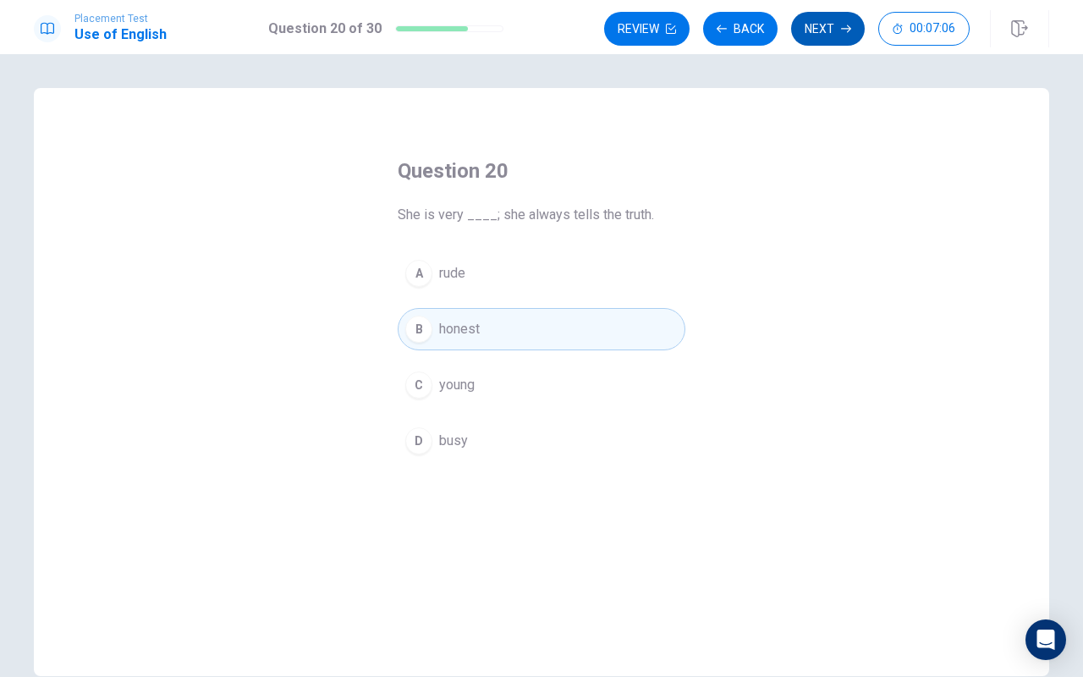
click at [810, 42] on button "Next" at bounding box center [828, 29] width 74 height 34
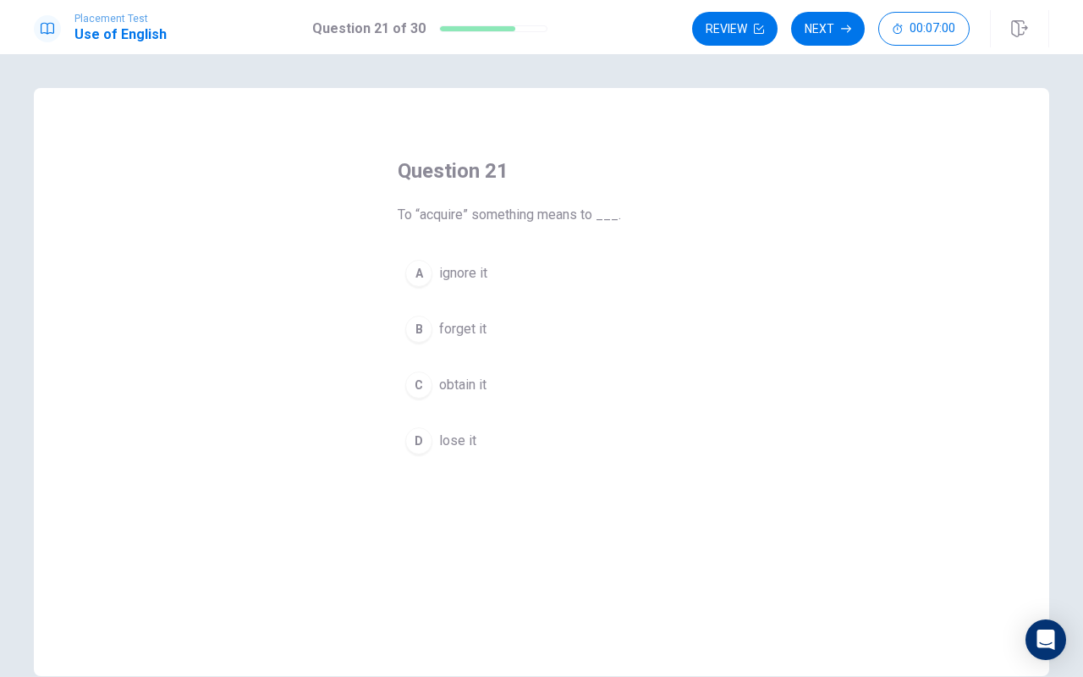
click at [423, 385] on div "C" at bounding box center [418, 384] width 27 height 27
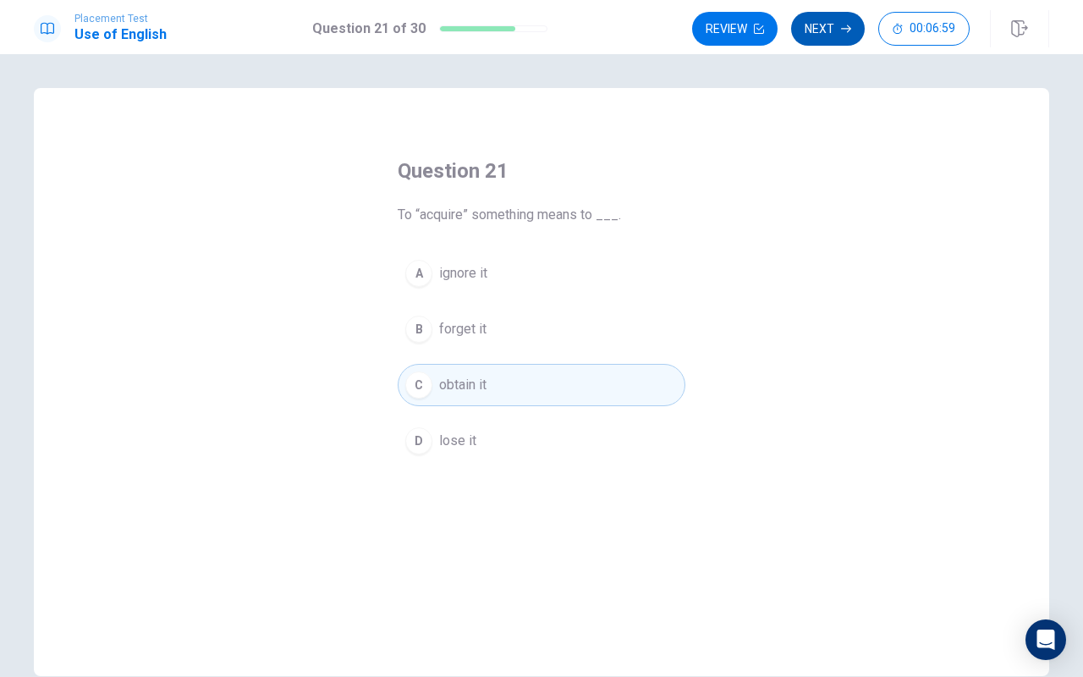
click at [833, 33] on button "Next" at bounding box center [828, 29] width 74 height 34
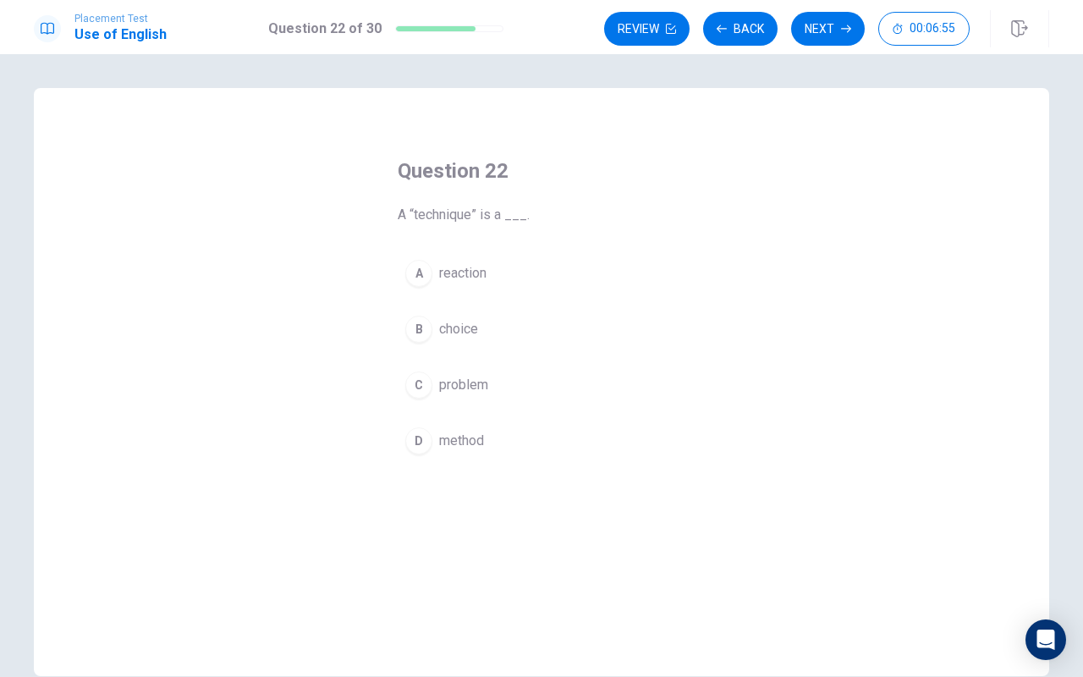
click at [415, 438] on div "D" at bounding box center [418, 440] width 27 height 27
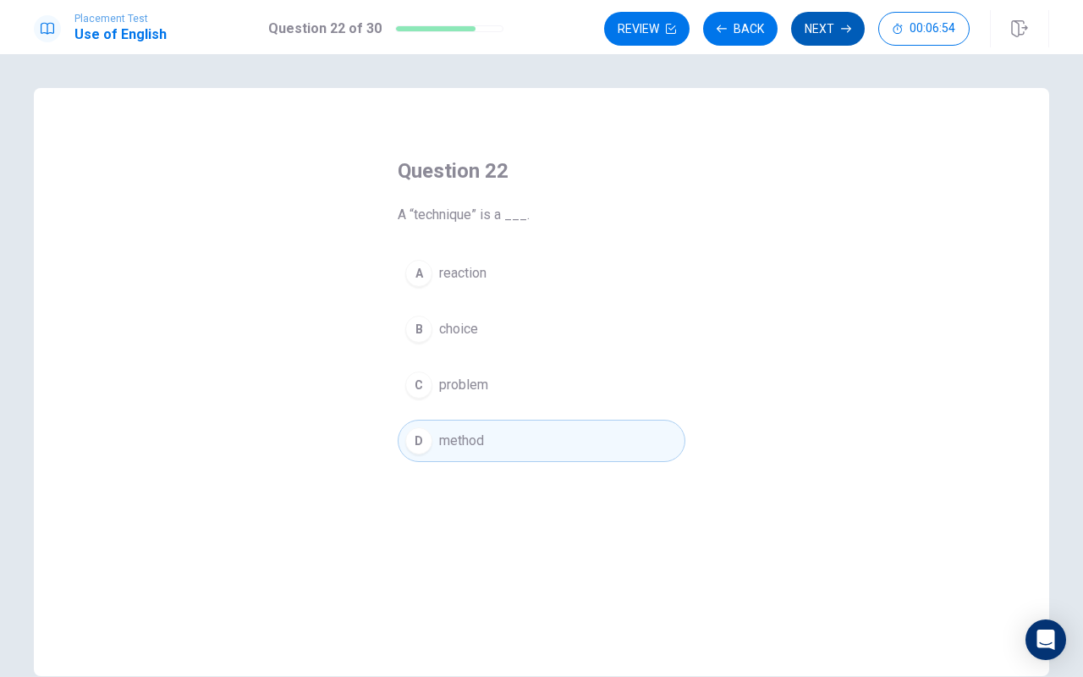
click at [815, 25] on button "Next" at bounding box center [828, 29] width 74 height 34
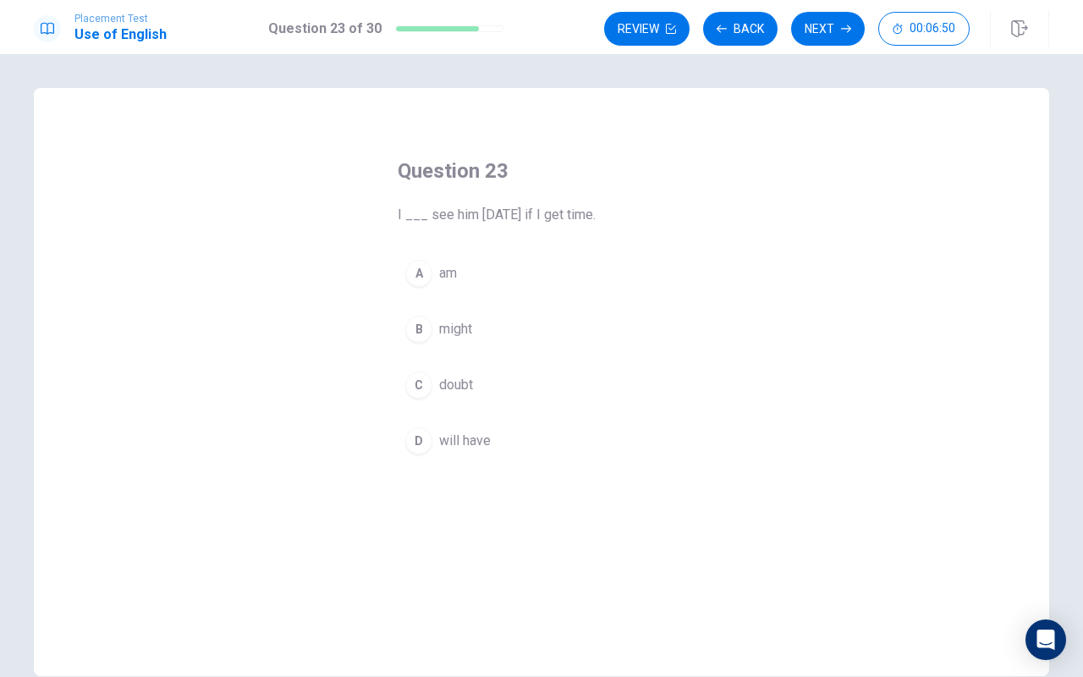
click at [424, 331] on div "B" at bounding box center [418, 329] width 27 height 27
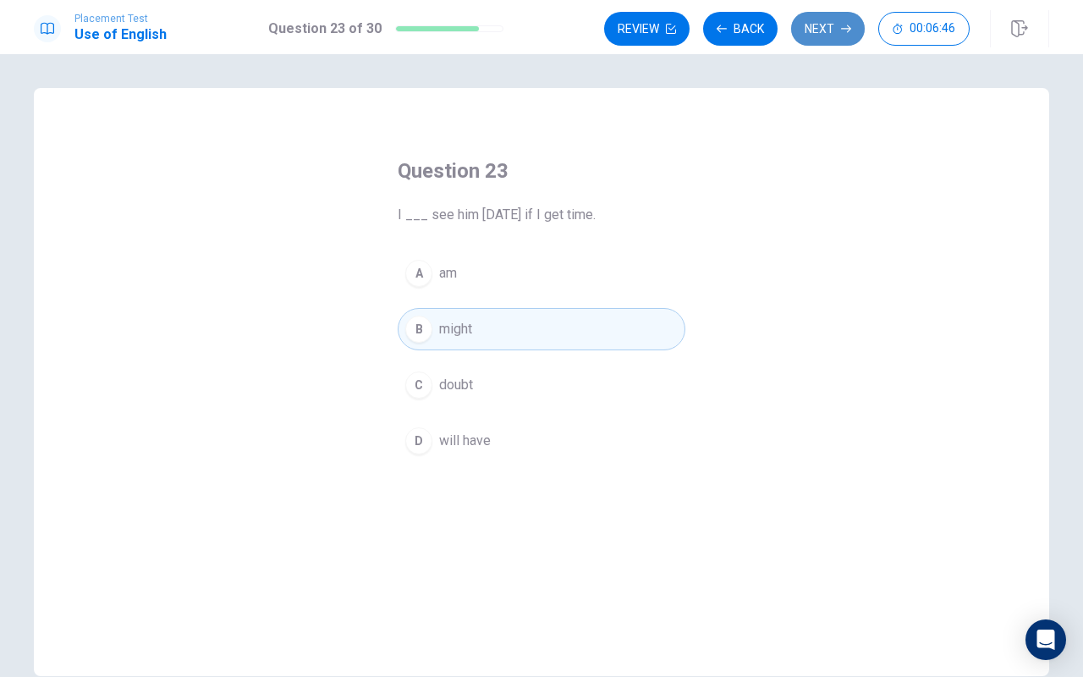
click at [827, 31] on button "Next" at bounding box center [828, 29] width 74 height 34
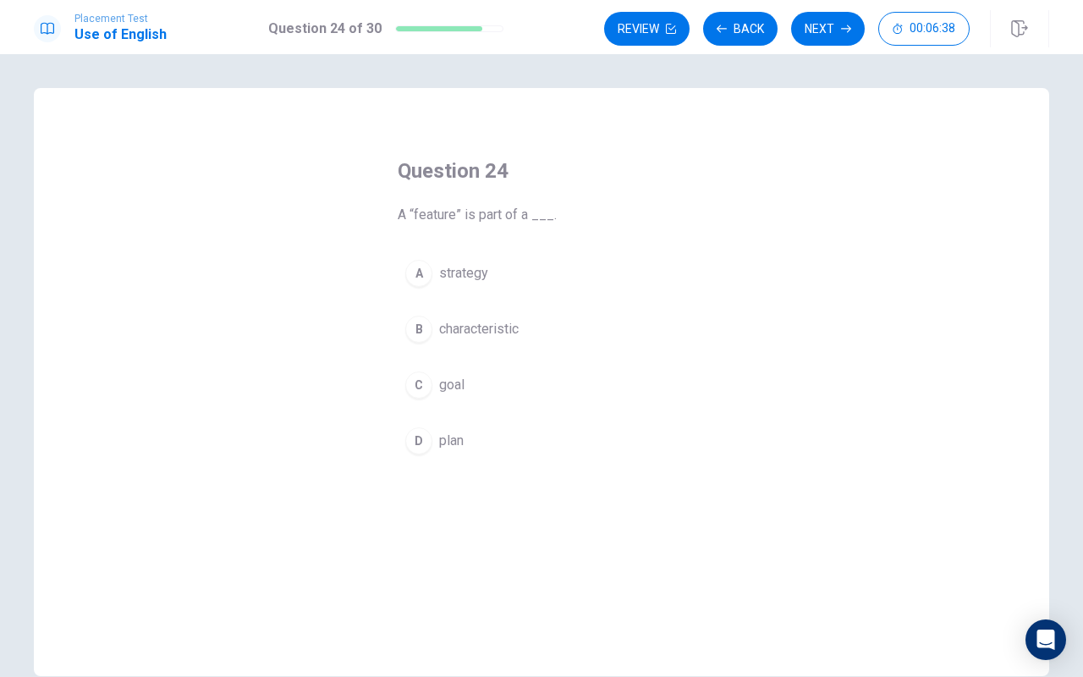
click at [426, 330] on div "B" at bounding box center [418, 329] width 27 height 27
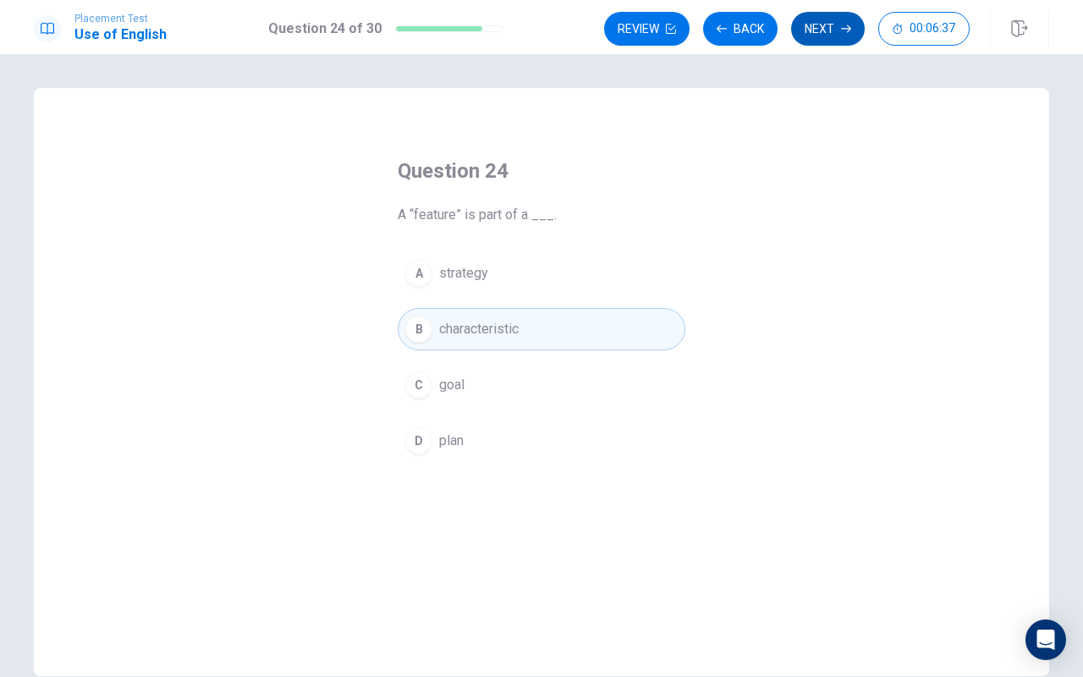
click at [834, 32] on button "Next" at bounding box center [828, 29] width 74 height 34
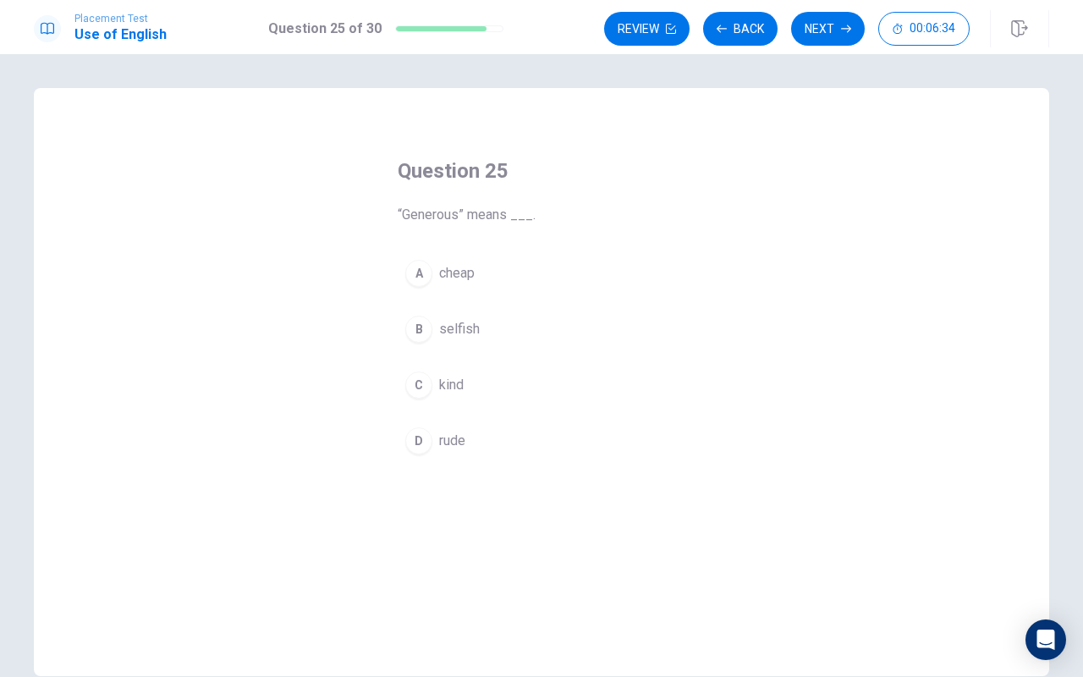
click at [421, 387] on div "C" at bounding box center [418, 384] width 27 height 27
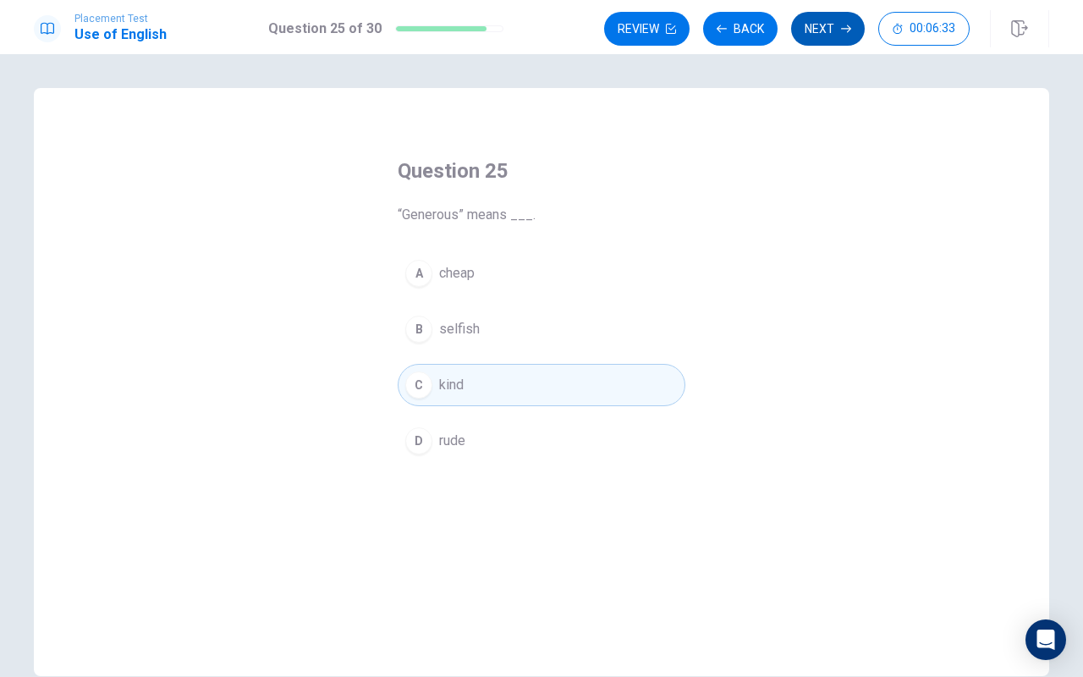
click at [829, 36] on button "Next" at bounding box center [828, 29] width 74 height 34
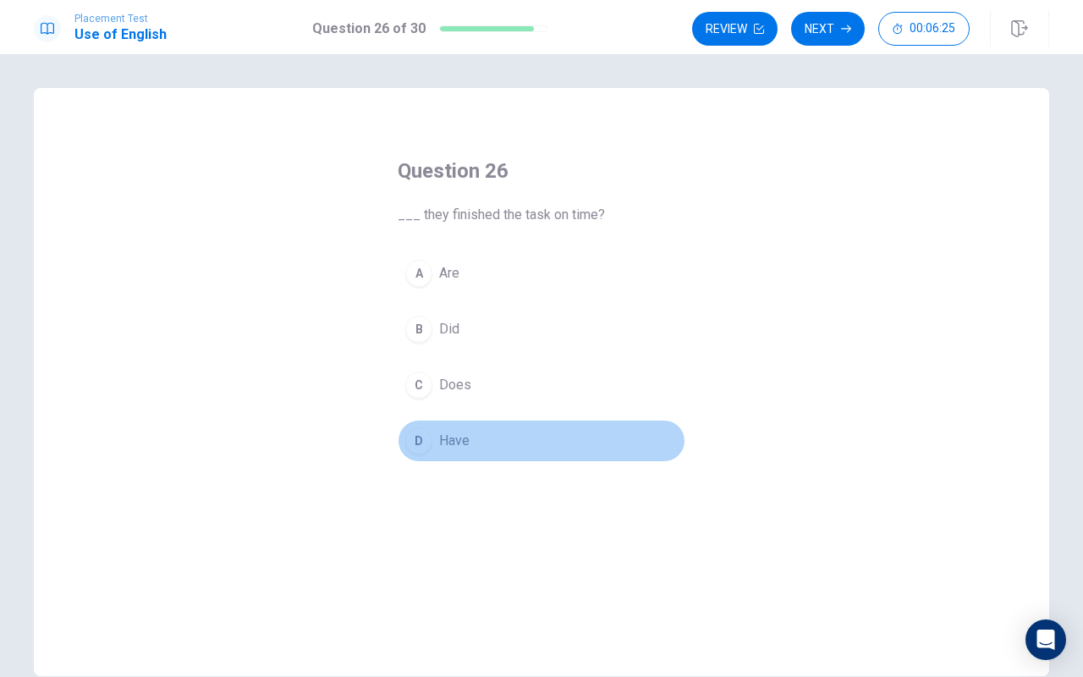
click at [423, 435] on div "D" at bounding box center [418, 440] width 27 height 27
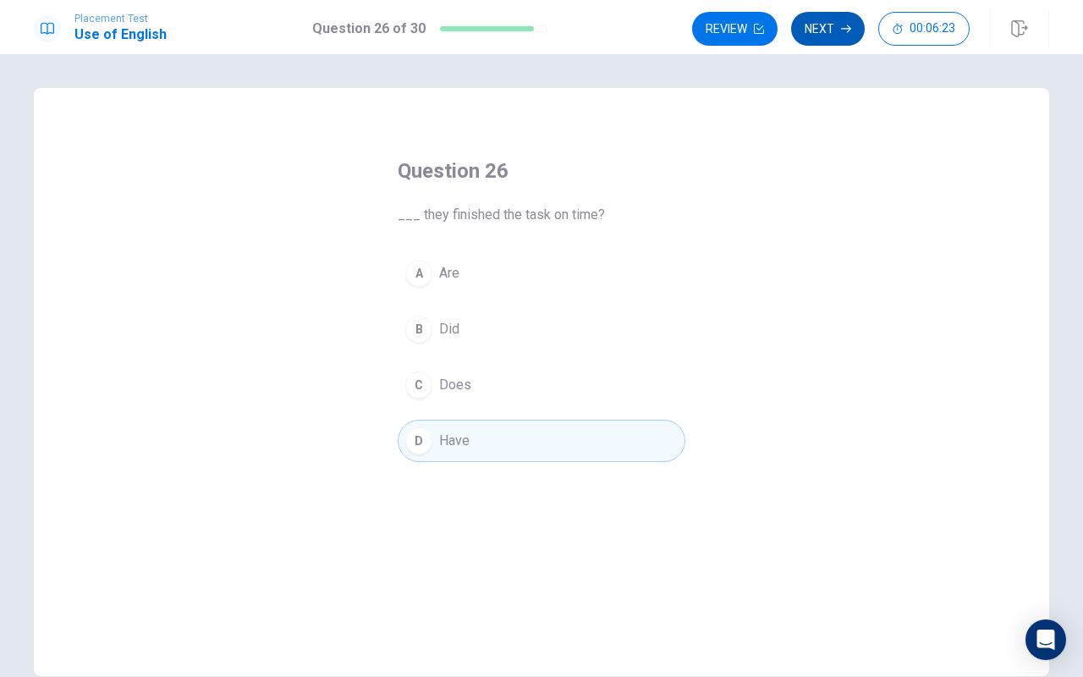
click at [815, 31] on button "Next" at bounding box center [828, 29] width 74 height 34
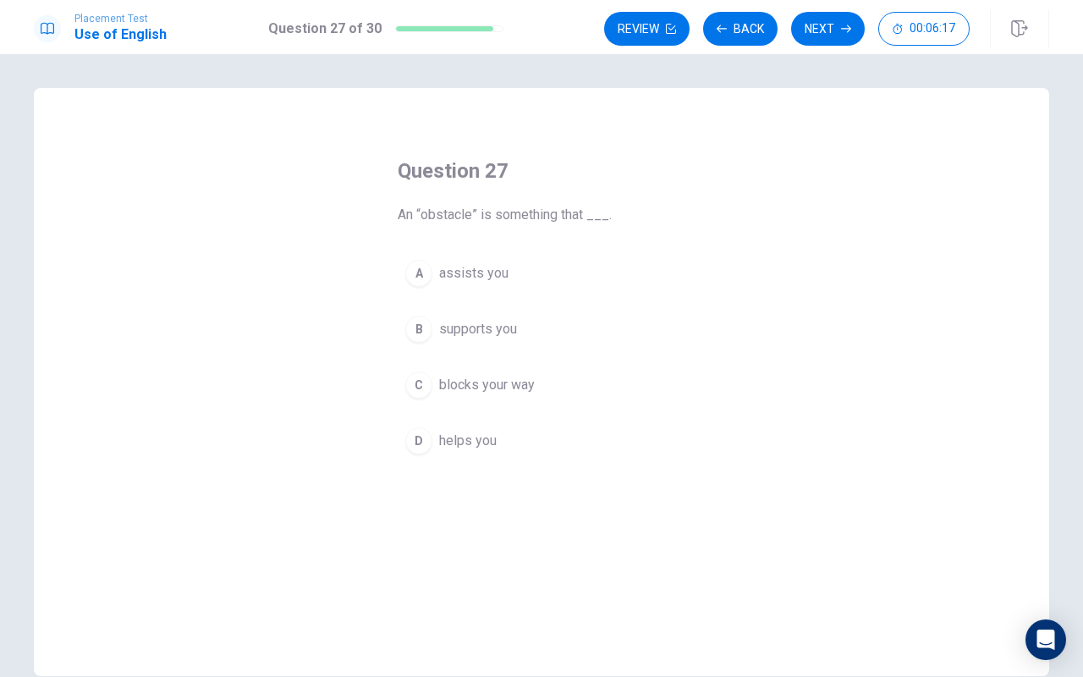
click at [423, 378] on div "C" at bounding box center [418, 384] width 27 height 27
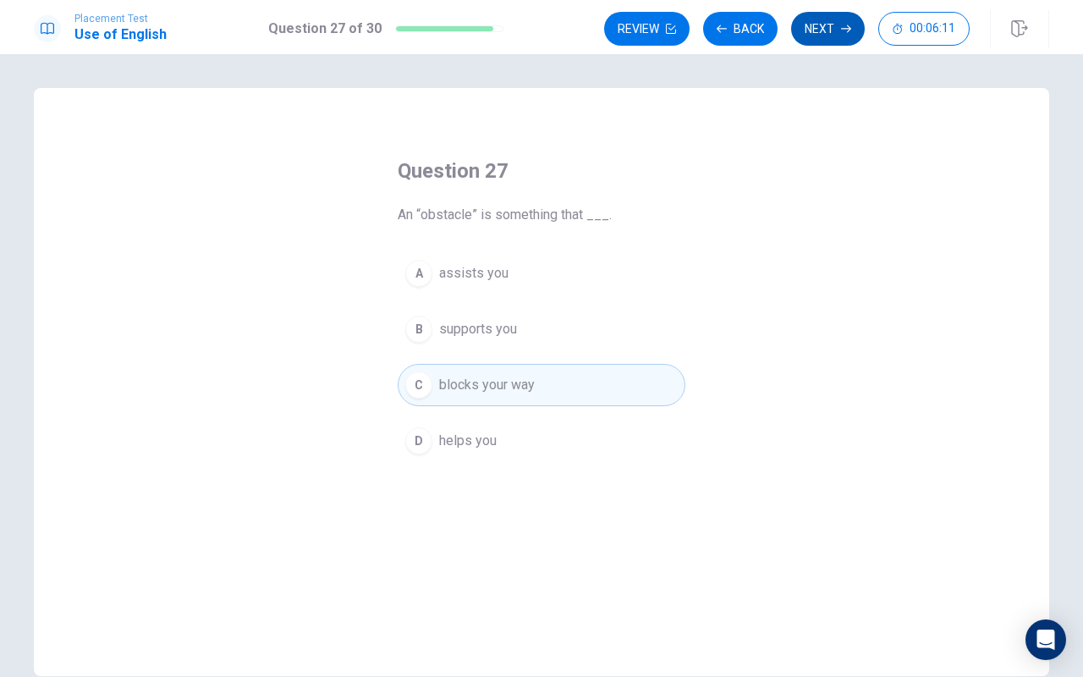
click at [810, 36] on button "Next" at bounding box center [828, 29] width 74 height 34
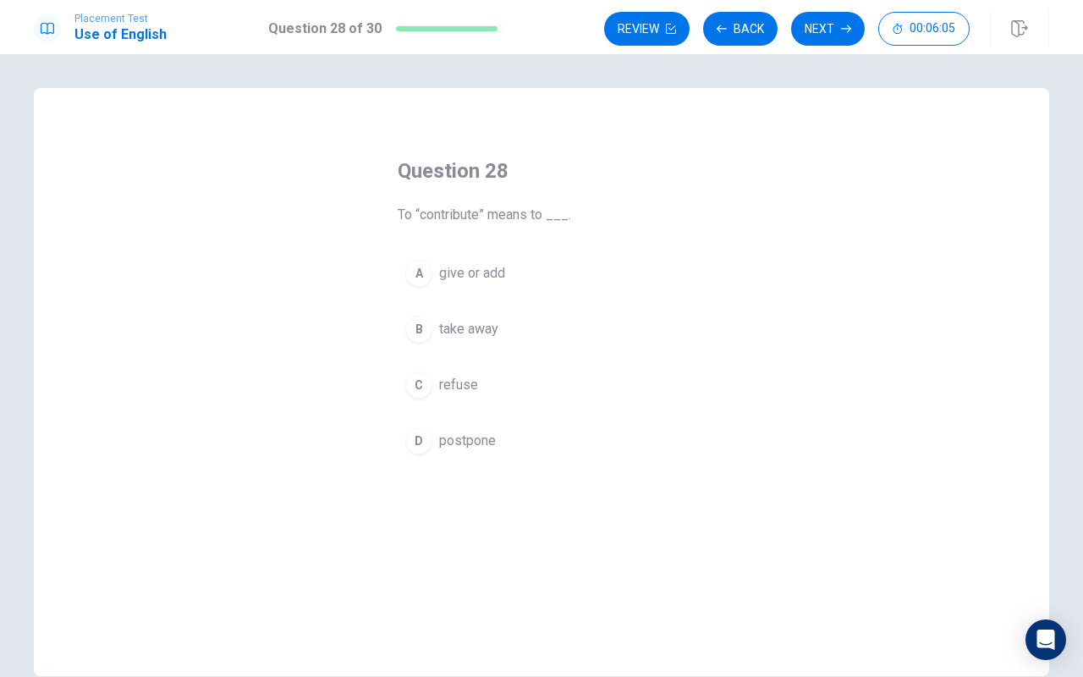
click at [420, 270] on div "A" at bounding box center [418, 273] width 27 height 27
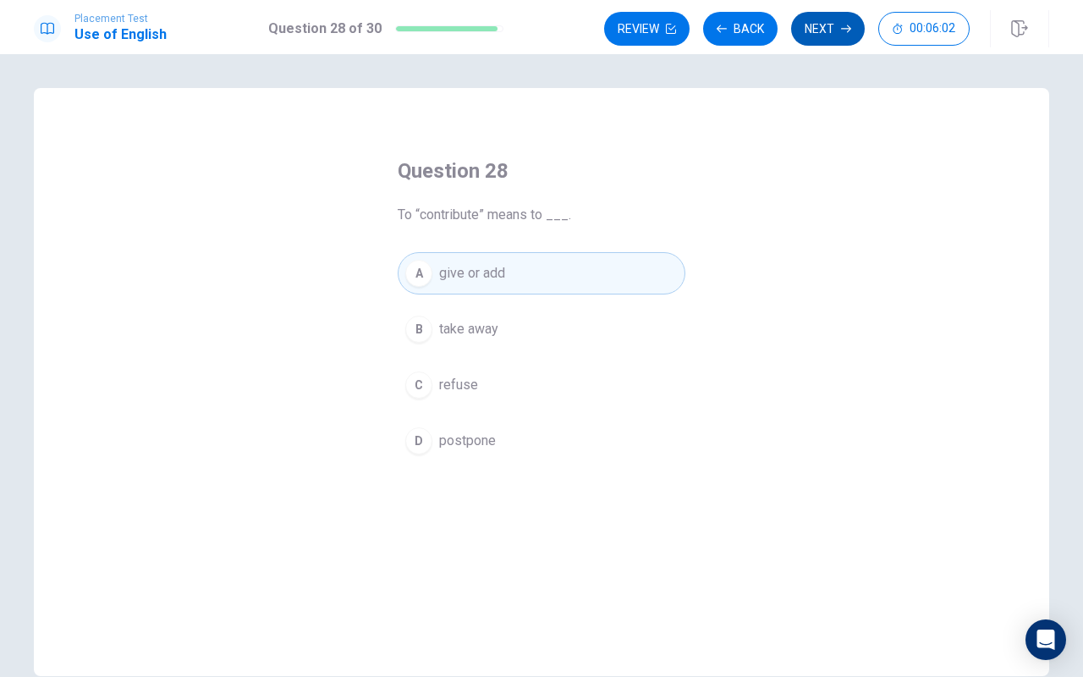
click at [826, 39] on button "Next" at bounding box center [828, 29] width 74 height 34
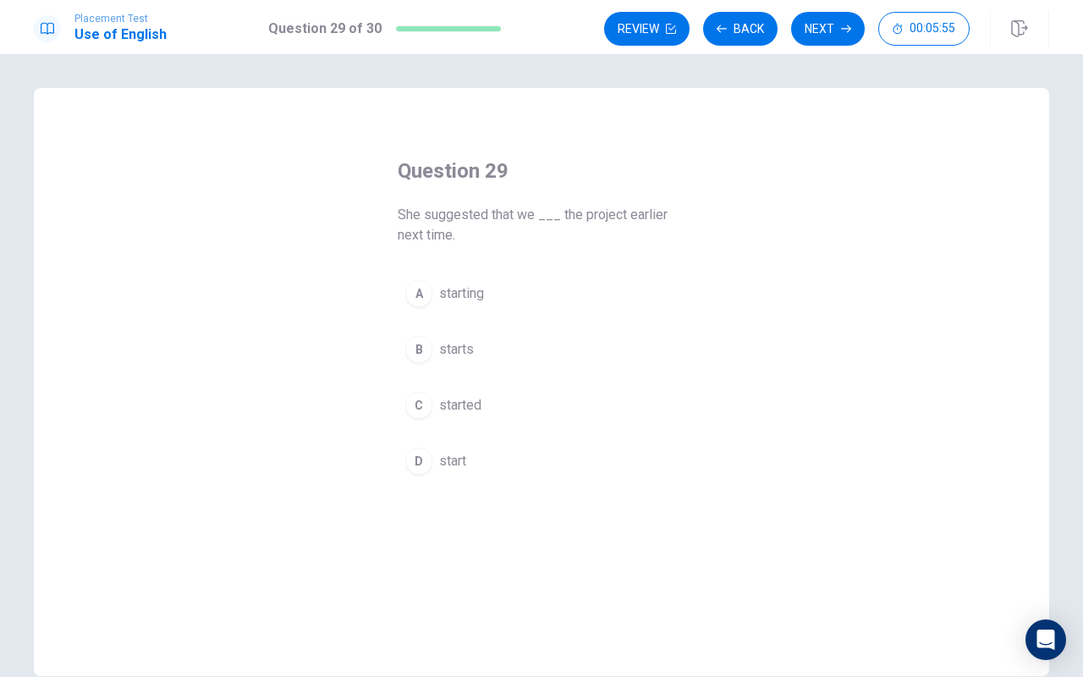
click at [415, 460] on div "D" at bounding box center [418, 461] width 27 height 27
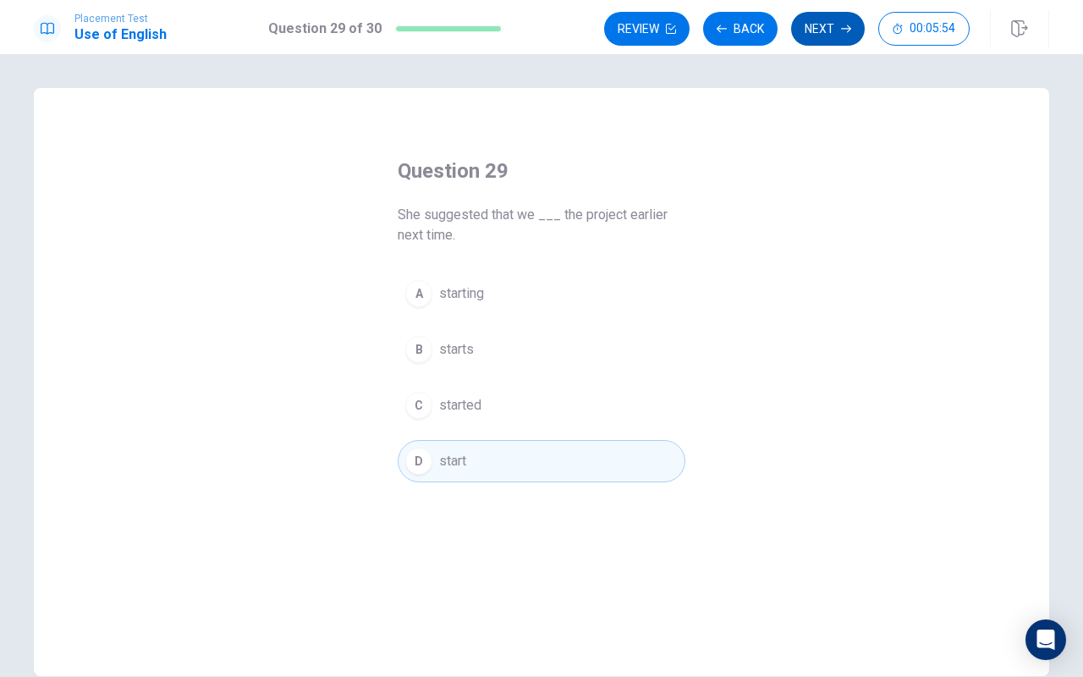
click at [810, 37] on button "Next" at bounding box center [828, 29] width 74 height 34
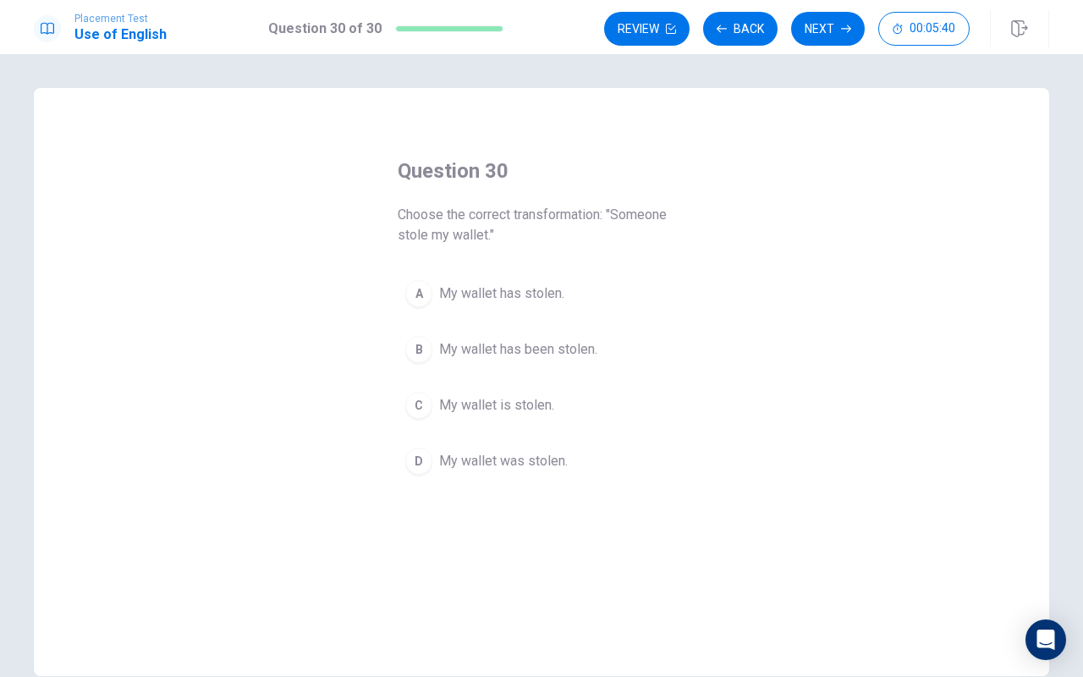
drag, startPoint x: 513, startPoint y: 344, endPoint x: 780, endPoint y: 274, distance: 276.4
click at [780, 274] on div "Question 30 Choose the correct transformation: "Someone stole my wallet." A My …" at bounding box center [541, 382] width 1015 height 588
click at [442, 354] on span "My wallet has been stolen." at bounding box center [518, 349] width 158 height 20
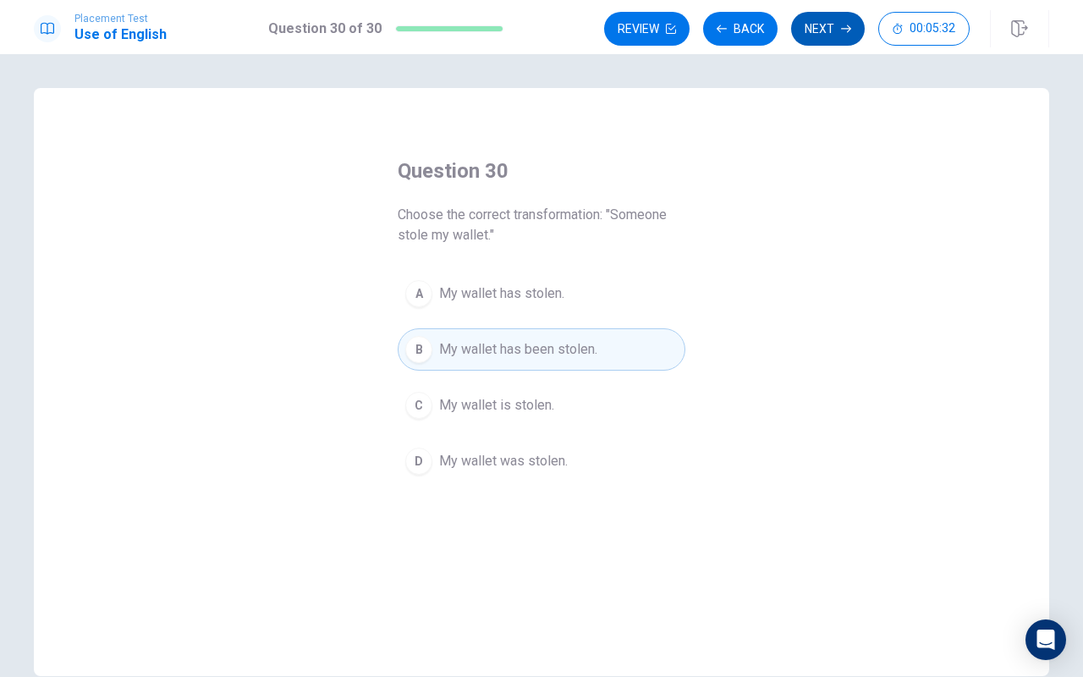
click at [820, 26] on button "Next" at bounding box center [828, 29] width 74 height 34
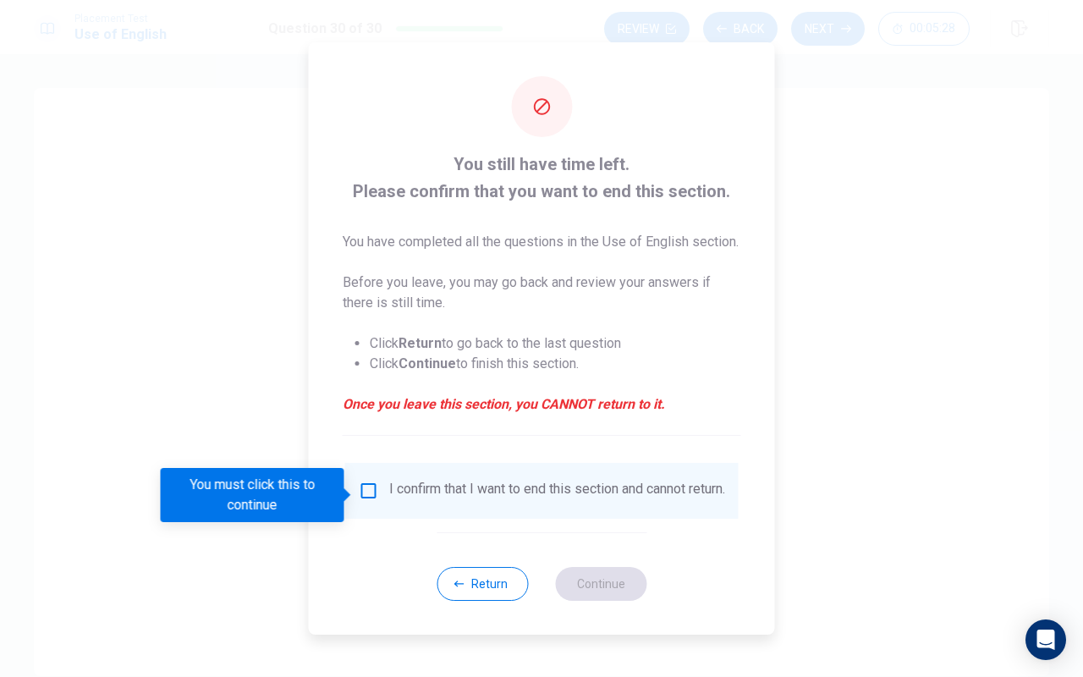
click at [371, 498] on input "You must click this to continue" at bounding box center [369, 491] width 20 height 20
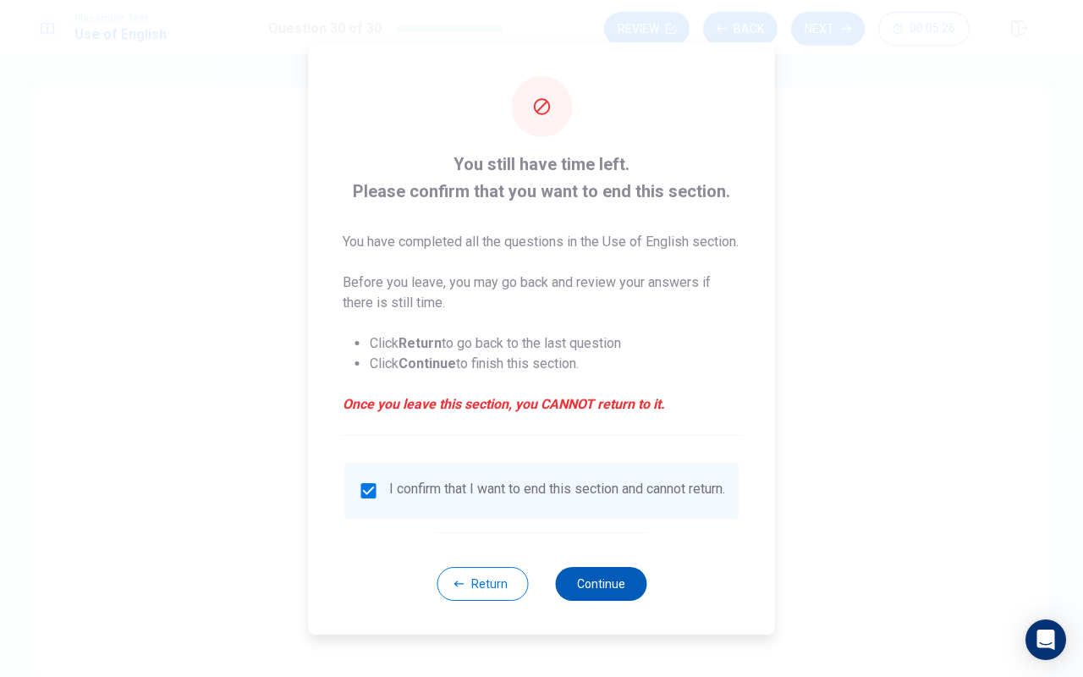
click at [595, 594] on button "Continue" at bounding box center [600, 584] width 91 height 34
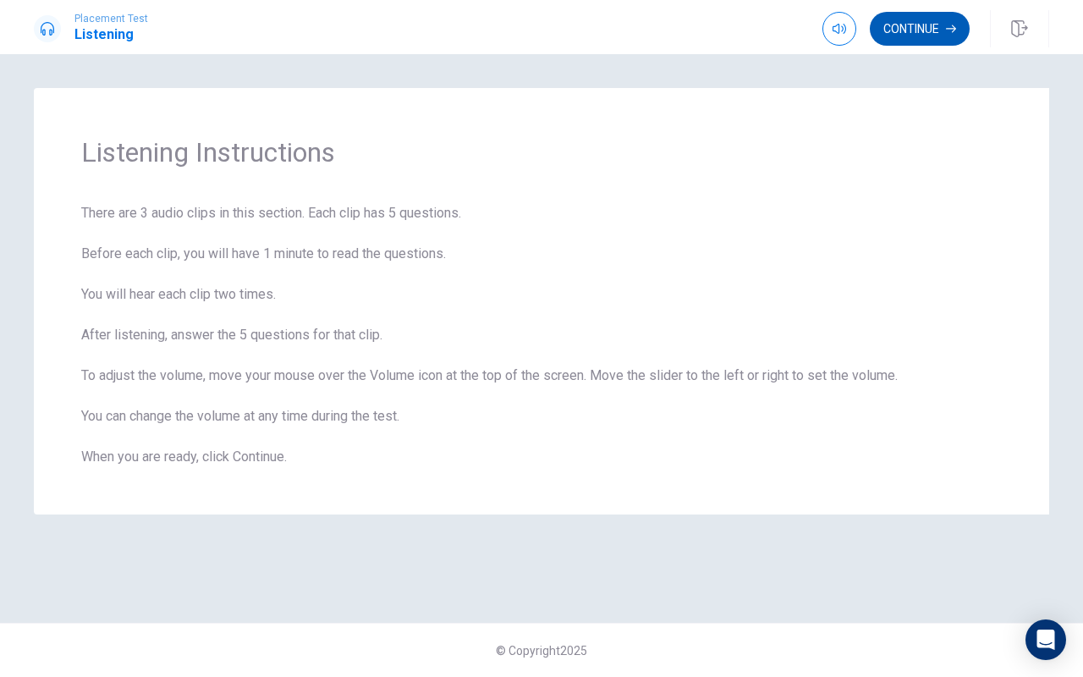
click at [900, 35] on button "Continue" at bounding box center [920, 29] width 100 height 34
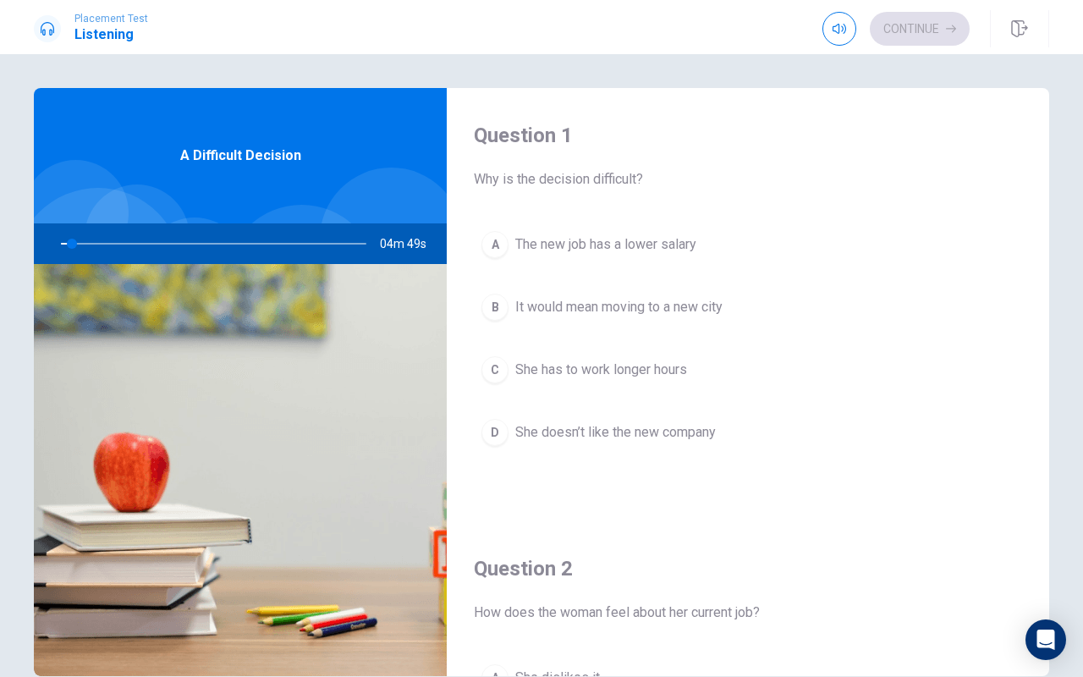
click at [76, 247] on div at bounding box center [210, 243] width 339 height 41
drag, startPoint x: 76, startPoint y: 247, endPoint x: 52, endPoint y: 251, distance: 24.1
click at [52, 251] on div at bounding box center [210, 243] width 339 height 41
click at [78, 243] on div at bounding box center [210, 243] width 339 height 41
drag, startPoint x: 78, startPoint y: 243, endPoint x: 64, endPoint y: 245, distance: 13.8
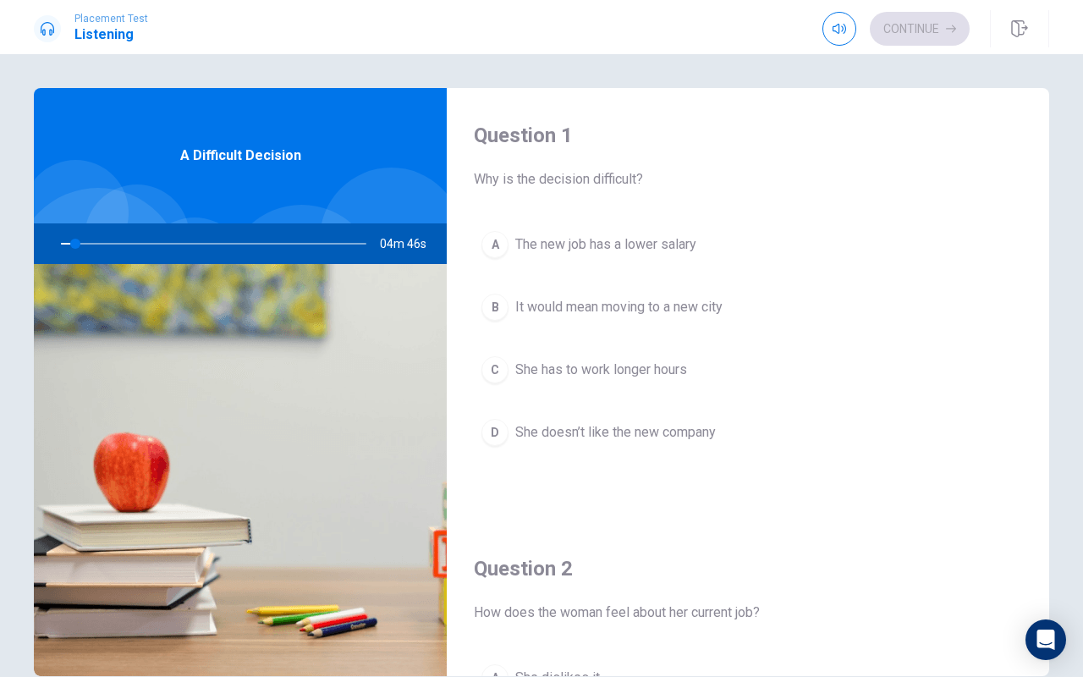
click at [64, 245] on div at bounding box center [210, 243] width 339 height 41
click at [83, 245] on div at bounding box center [210, 243] width 339 height 41
click at [77, 245] on div at bounding box center [210, 243] width 339 height 41
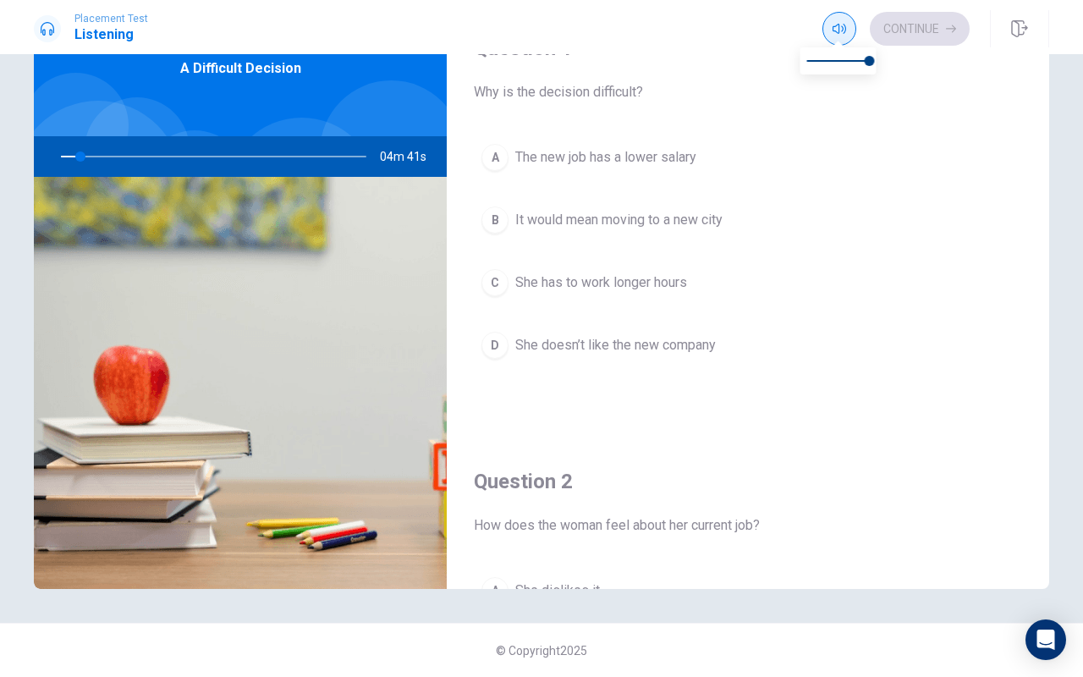
click at [843, 26] on icon "button" at bounding box center [839, 29] width 14 height 14
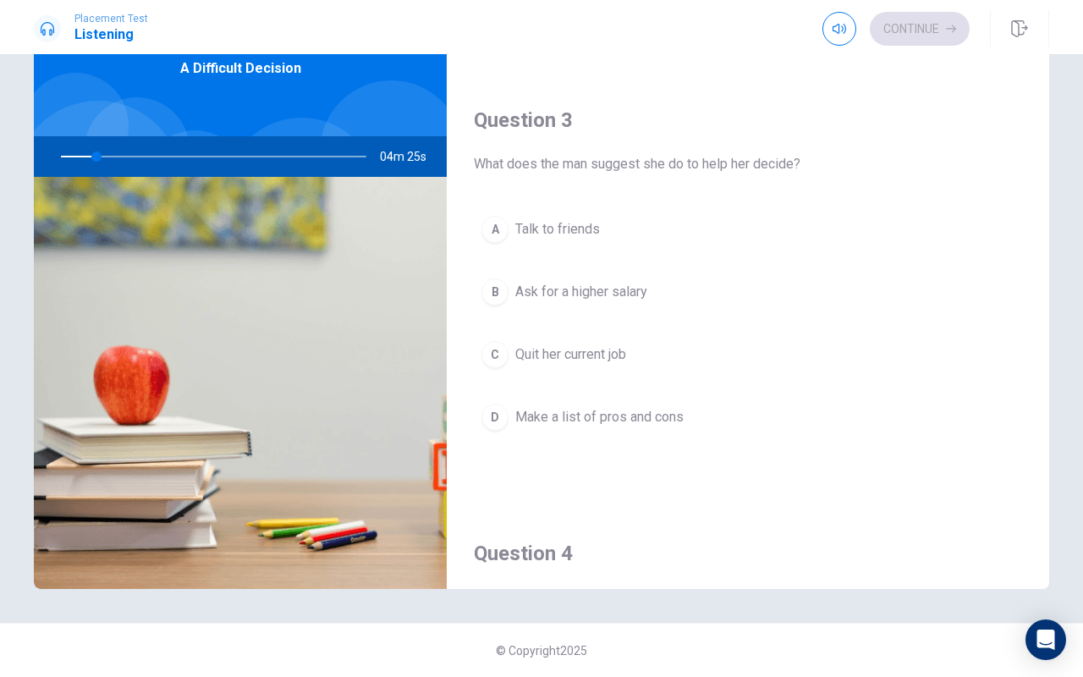
scroll to position [0, 0]
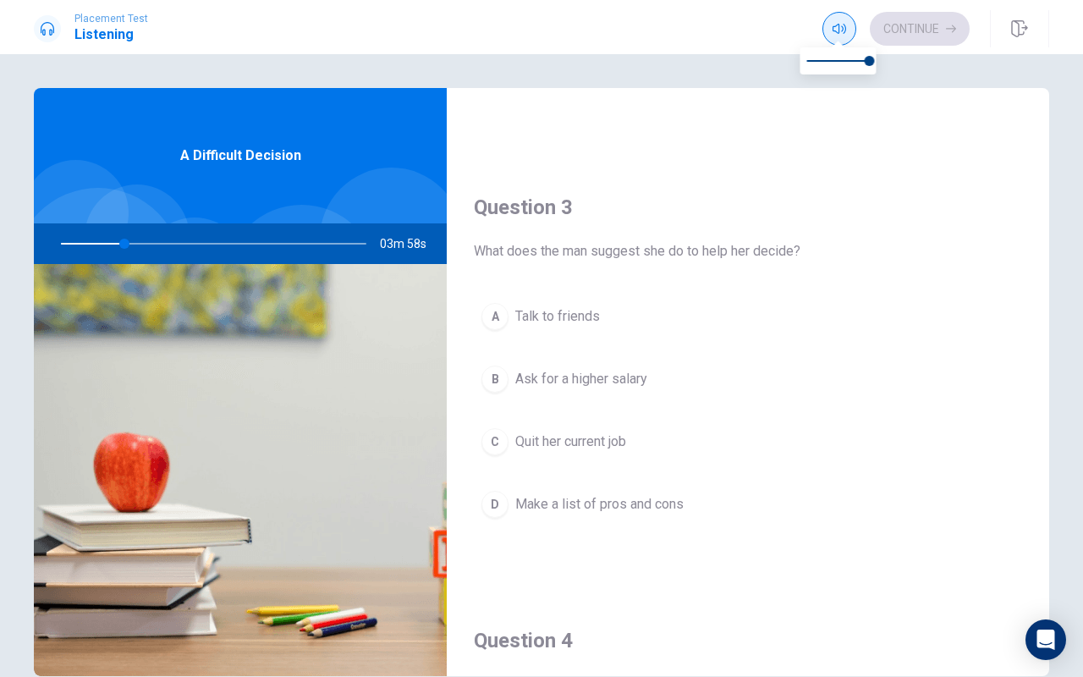
click at [833, 24] on icon "button" at bounding box center [839, 29] width 14 height 14
click at [143, 243] on div at bounding box center [210, 243] width 339 height 41
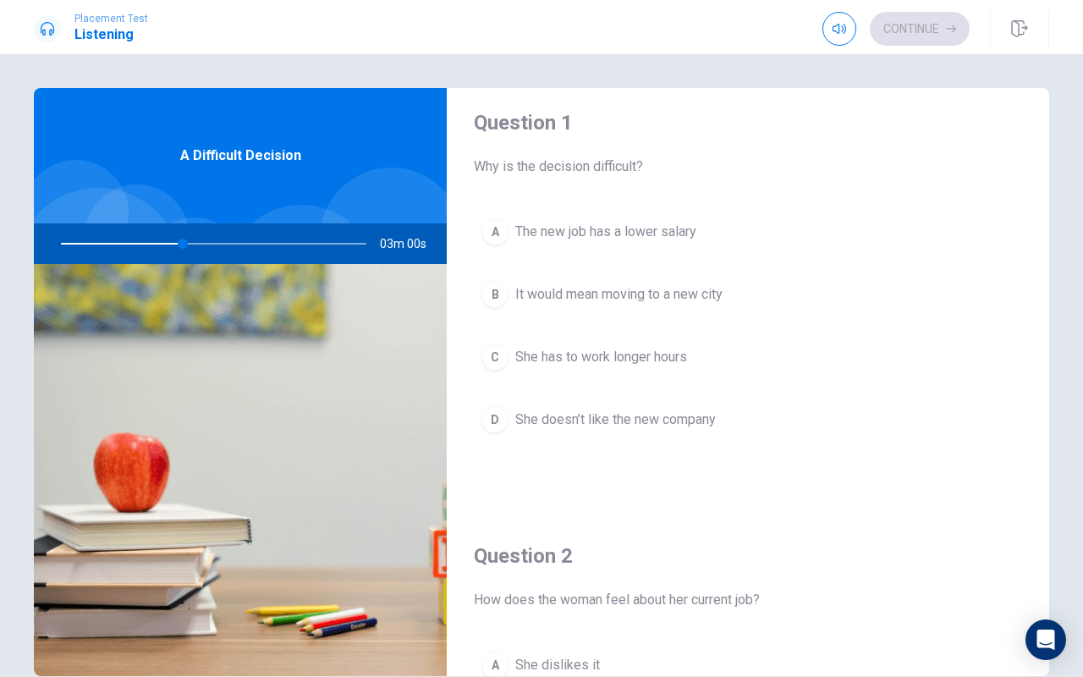
scroll to position [4, 0]
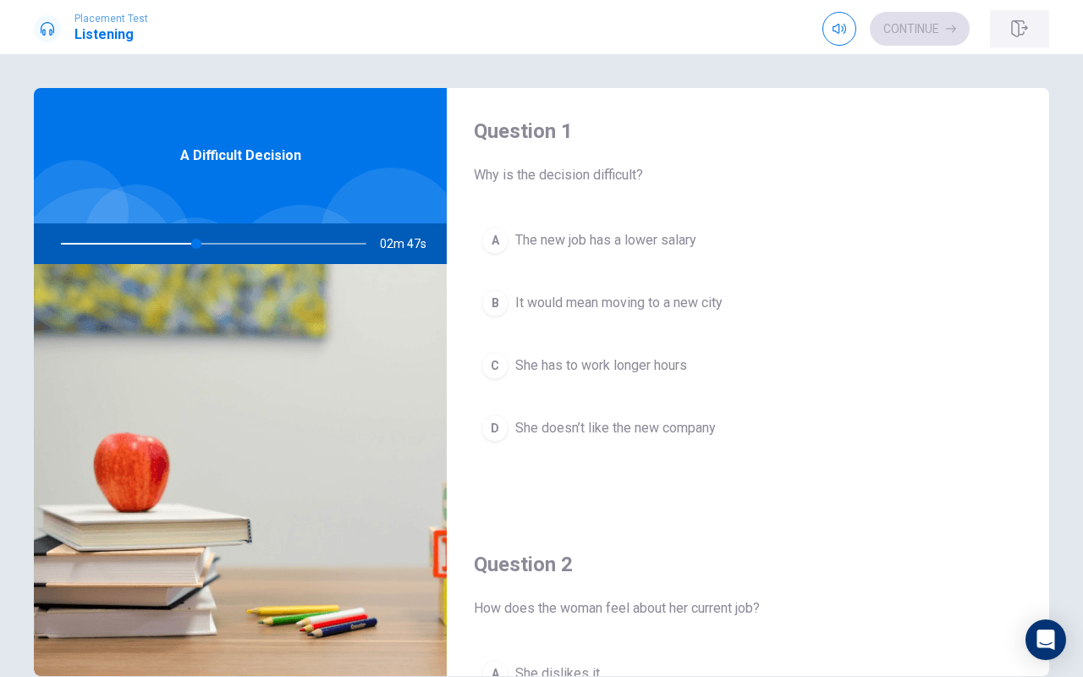
type input "45"
click at [1019, 26] on icon "button" at bounding box center [1019, 28] width 17 height 17
